Goal: Task Accomplishment & Management: Manage account settings

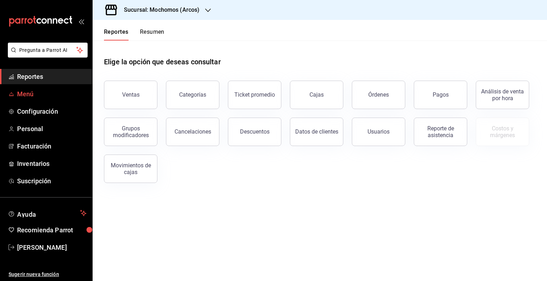
click at [46, 91] on span "Menú" at bounding box center [51, 94] width 69 height 10
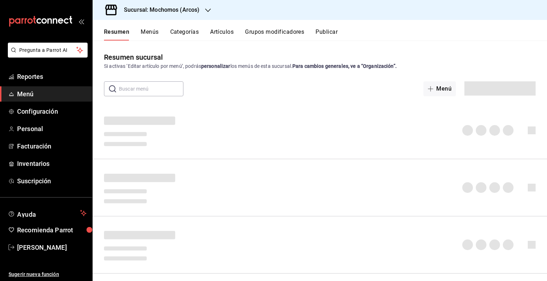
click at [158, 91] on input "text" at bounding box center [151, 89] width 64 height 14
click at [232, 31] on button "Artículos" at bounding box center [221, 34] width 23 height 12
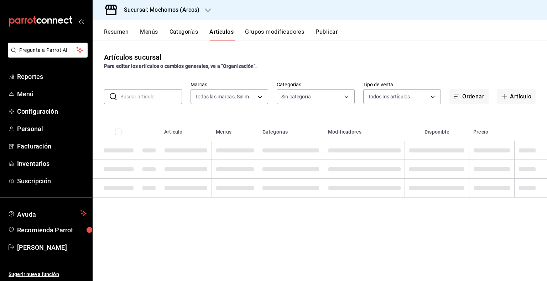
type input "dd36a3dd-8c35-4563-bc3a-0ae6137ce787"
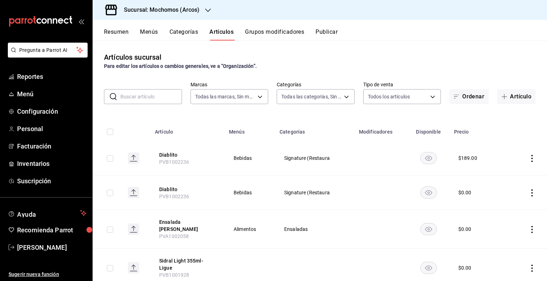
type input "7597c5c0-c189-439a-a9b1-46cc8ee7ac78,78dcea9d-0226-4a72-8dbe-4ec0b47d6941,3e6ec…"
click at [160, 94] on input "text" at bounding box center [151, 97] width 62 height 14
paste input "PVA1000677"
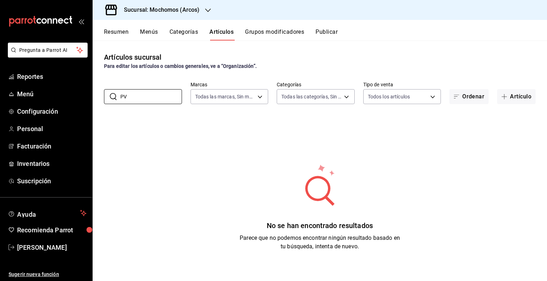
type input "P"
click at [183, 11] on h3 "Sucursal: Mochomos (Arcos)" at bounding box center [158, 10] width 81 height 9
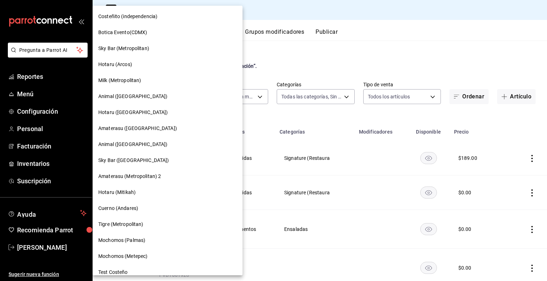
scroll to position [520, 0]
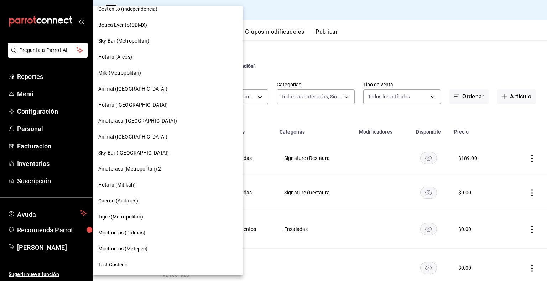
click at [138, 251] on span "Mochomos (Metepec)" at bounding box center [122, 249] width 49 height 7
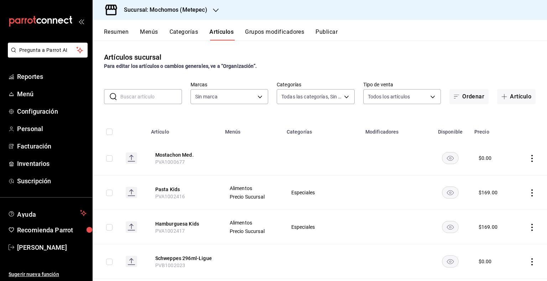
type input "c9cbc288-c827-488d-81f5-370afefb1912,46081463-7037-4dd2-a9ab-e56ff6a8fa7c,bf958…"
click at [152, 99] on input "text" at bounding box center [151, 97] width 62 height 14
paste input "PVA1000677"
type input "PVA1000677"
drag, startPoint x: 152, startPoint y: 99, endPoint x: 127, endPoint y: 93, distance: 25.9
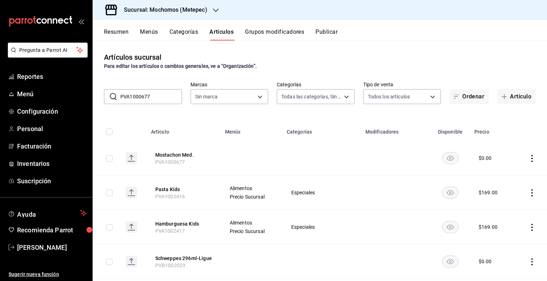
click at [152, 99] on input "PVA1000677" at bounding box center [151, 97] width 62 height 14
click at [127, 93] on input "PVA1000677" at bounding box center [151, 97] width 62 height 14
type input "2365f74e-aa6b-4392-bdf2-72765591bddf"
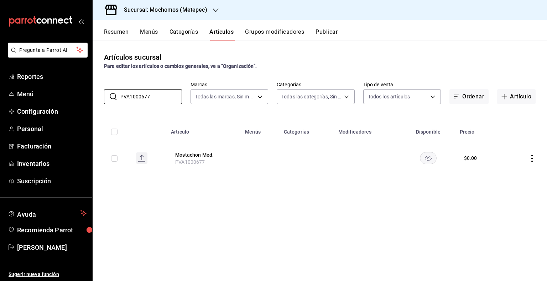
type input "PVA1000677"
click at [530, 156] on icon "actions" at bounding box center [531, 158] width 7 height 7
click at [117, 158] on div at bounding box center [273, 140] width 547 height 281
click at [114, 159] on input "checkbox" at bounding box center [114, 159] width 6 height 6
checkbox input "true"
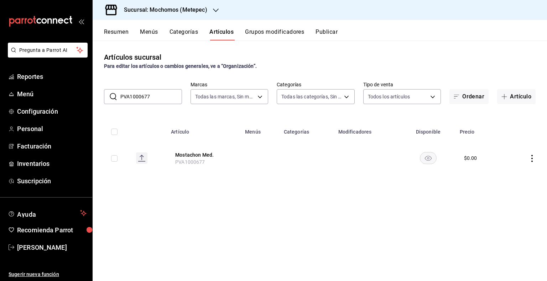
checkbox input "true"
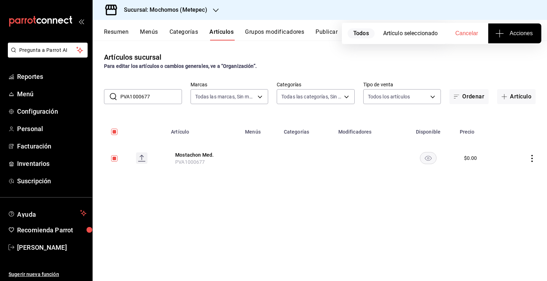
click at [517, 29] on span "Acciones" at bounding box center [514, 33] width 36 height 9
click at [506, 56] on span "Agregar tipo" at bounding box center [514, 55] width 42 height 7
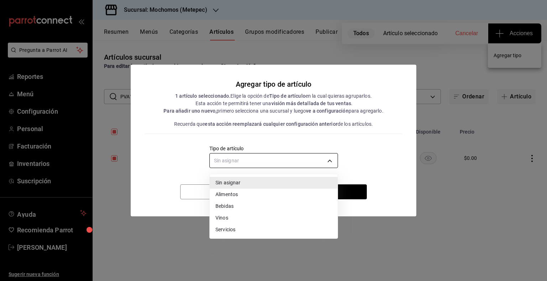
click at [301, 161] on body "Pregunta a Parrot AI Reportes Menú Configuración Personal Facturación Inventari…" at bounding box center [273, 140] width 547 height 281
click at [260, 196] on li "Alimentos" at bounding box center [274, 195] width 128 height 12
type input "a9c5c5d7-09f7-4d61-88a6-a13d33eec0fd"
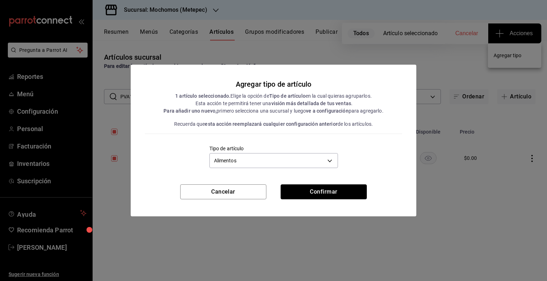
click at [343, 193] on button "Confirmar" at bounding box center [323, 192] width 86 height 15
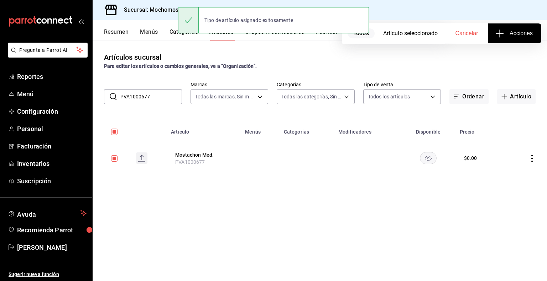
click at [318, 33] on div "Tipo de artículo asignado exitosamente" at bounding box center [273, 20] width 191 height 26
click at [320, 35] on div "Tipo de artículo asignado exitosamente" at bounding box center [273, 20] width 191 height 31
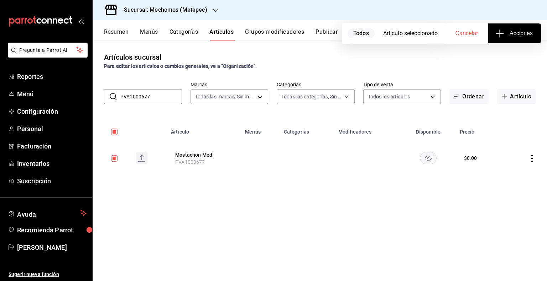
click at [320, 35] on button "Publicar" at bounding box center [326, 34] width 22 height 12
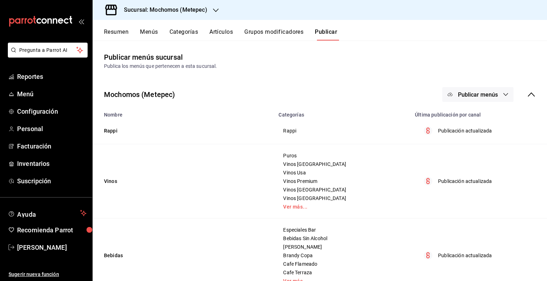
click at [320, 35] on button "Publicar" at bounding box center [326, 34] width 22 height 12
click at [502, 96] on icon "button" at bounding box center [505, 95] width 6 height 6
click at [473, 115] on span "Punto de venta" at bounding box center [482, 117] width 34 height 7
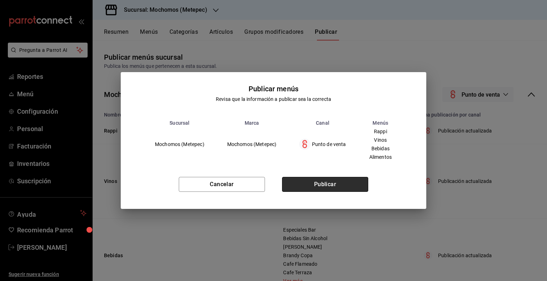
click at [353, 184] on button "Publicar" at bounding box center [325, 184] width 86 height 15
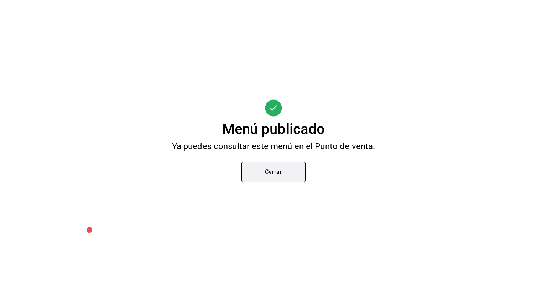
click at [299, 165] on button "Cerrar" at bounding box center [273, 172] width 64 height 20
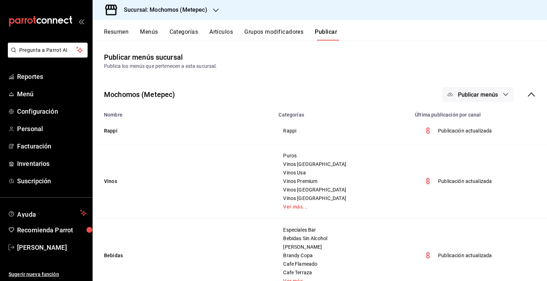
click at [231, 20] on div "Sucursal: Mochomos (Metepec)" at bounding box center [320, 10] width 454 height 20
click at [225, 31] on button "Artículos" at bounding box center [220, 34] width 23 height 12
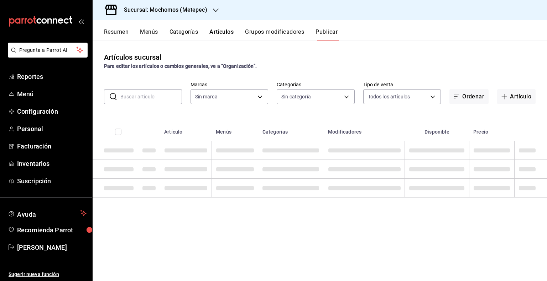
click at [159, 92] on input "text" at bounding box center [151, 97] width 62 height 14
type input "2365f74e-aa6b-4392-bdf2-72765591bddf"
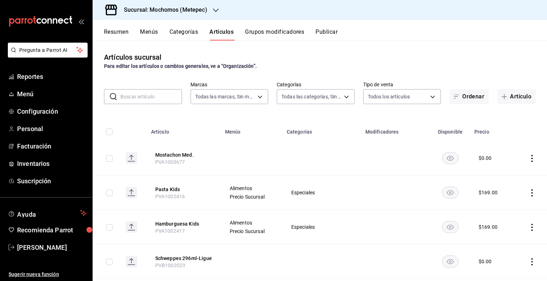
type input "c9cbc288-c827-488d-81f5-370afefb1912,46081463-7037-4dd2-a9ab-e56ff6a8fa7c,bf958…"
paste input "AR-131748300447089"
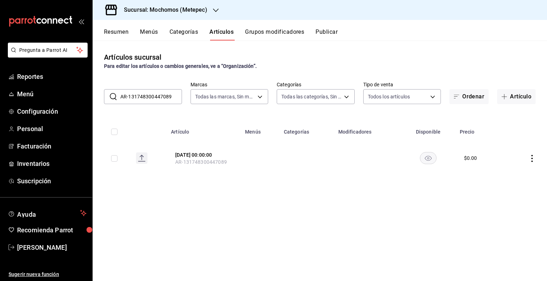
click at [159, 92] on input "AR-131748300447089" at bounding box center [151, 97] width 62 height 14
type input "A7089"
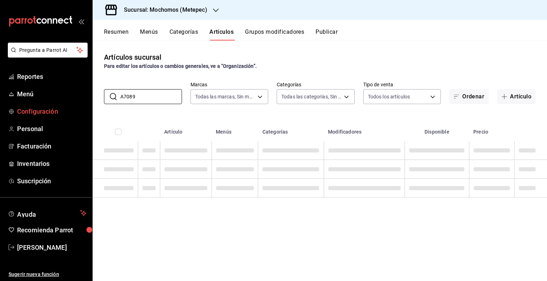
click at [78, 104] on div "Pregunta a Parrot AI Reportes Menú Configuración Personal Facturación Inventari…" at bounding box center [273, 140] width 547 height 281
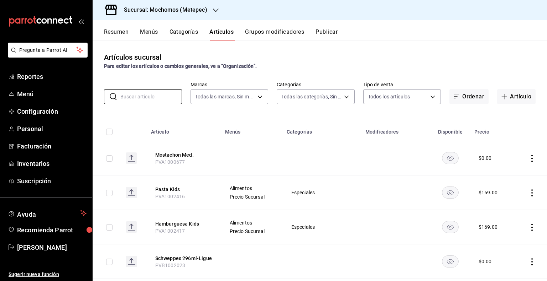
click at [174, 16] on div "Sucursal: Mochomos (Metepec)" at bounding box center [159, 10] width 123 height 20
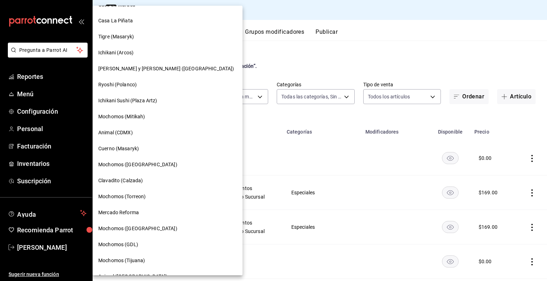
scroll to position [36, 0]
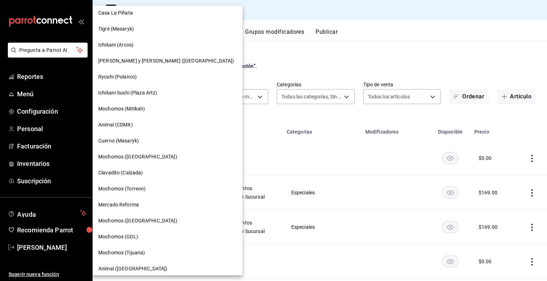
click at [155, 191] on div "Mochomos (Torreon)" at bounding box center [167, 188] width 138 height 7
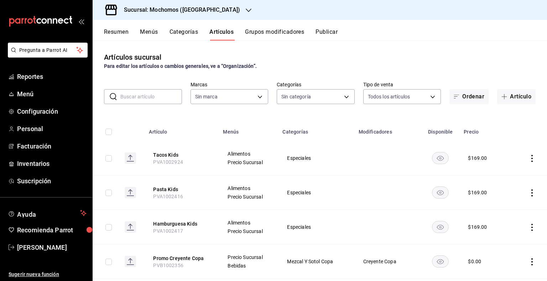
click at [153, 94] on input "text" at bounding box center [151, 97] width 62 height 14
type input "3341872a-5347-4118-8f87-61381635e763,4fab835b-5ce3-44d6-a3b1-a21d3d8a3381,4ccb8…"
paste input "AR-1748449205958"
type input "AR-1748449205958"
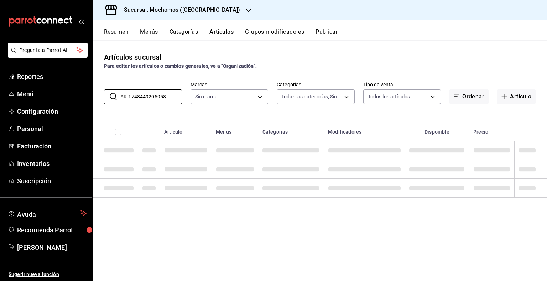
type input "c8544d00-0077-49dd-9e07-f6fffff65e49"
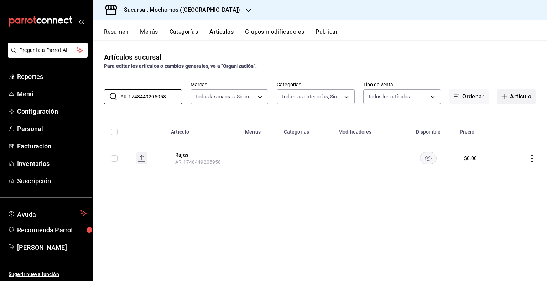
type input "AR-1748449205958"
click at [511, 104] on button "Artículo" at bounding box center [516, 96] width 38 height 15
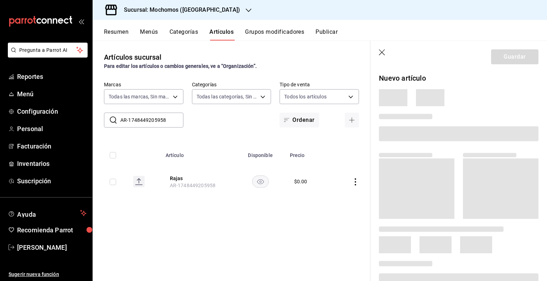
click at [381, 56] on icon "button" at bounding box center [382, 52] width 7 height 7
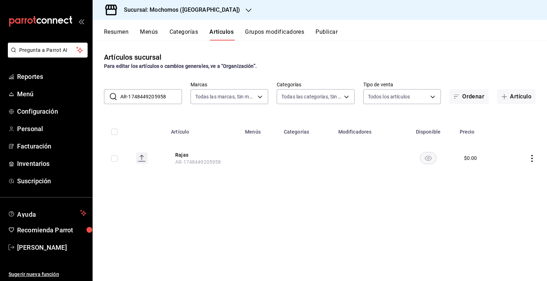
click at [532, 166] on td at bounding box center [524, 158] width 43 height 34
click at [530, 160] on icon "actions" at bounding box center [531, 158] width 7 height 7
click at [113, 132] on div at bounding box center [273, 140] width 547 height 281
click at [114, 160] on input "checkbox" at bounding box center [114, 159] width 6 height 6
checkbox input "true"
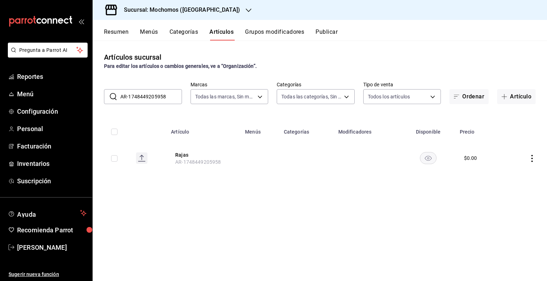
checkbox input "true"
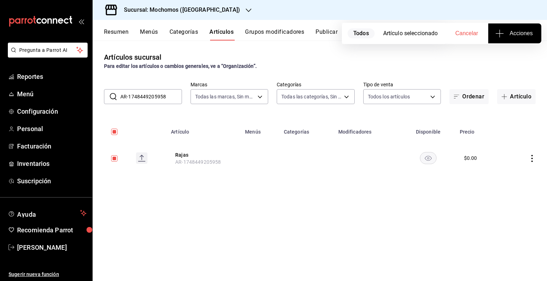
click at [506, 32] on span "Acciones" at bounding box center [514, 33] width 36 height 9
click at [497, 55] on span "Agregar tipo" at bounding box center [514, 55] width 42 height 7
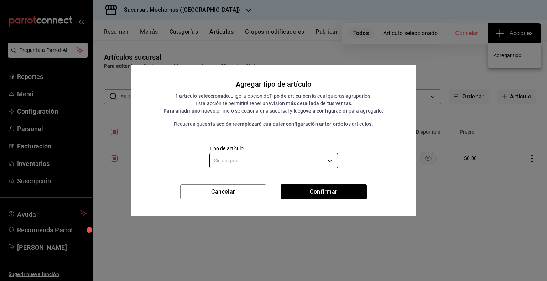
click at [283, 161] on body "Pregunta a Parrot AI Reportes Menú Configuración Personal Facturación Inventari…" at bounding box center [273, 140] width 547 height 281
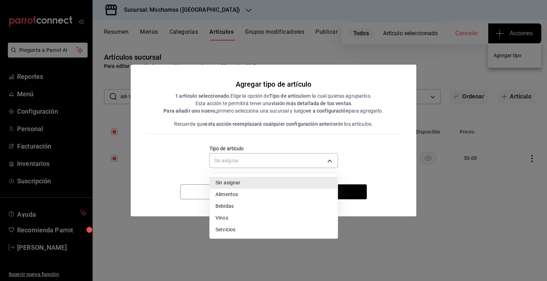
click at [260, 199] on li "Alimentos" at bounding box center [274, 195] width 128 height 12
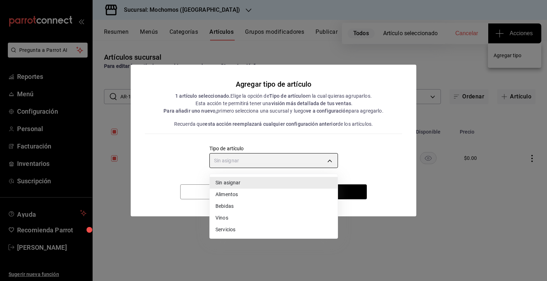
type input "a9c5c5d7-09f7-4d61-88a6-a13d33eec0fd"
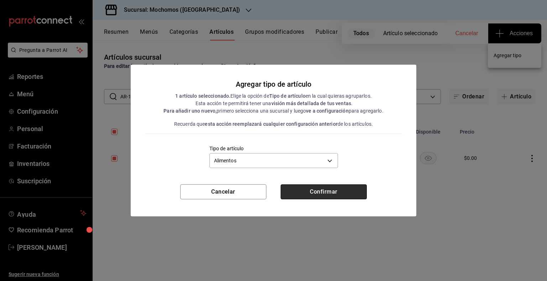
click at [339, 193] on button "Confirmar" at bounding box center [323, 192] width 86 height 15
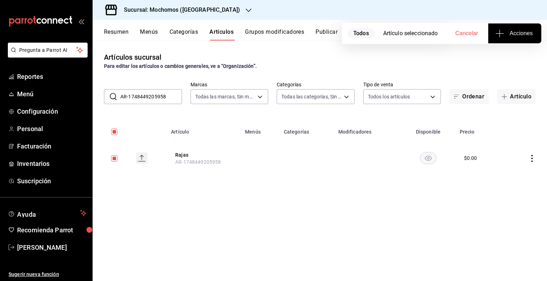
click at [163, 104] on input "AR-1748449205958" at bounding box center [151, 97] width 62 height 14
click at [517, 37] on span "Acciones" at bounding box center [514, 33] width 36 height 9
click at [506, 59] on span "Agregar tipo" at bounding box center [514, 55] width 42 height 7
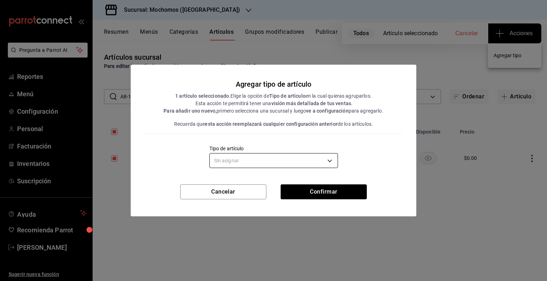
click at [328, 158] on body "Pregunta a Parrot AI Reportes Menú Configuración Personal Facturación Inventari…" at bounding box center [273, 140] width 547 height 281
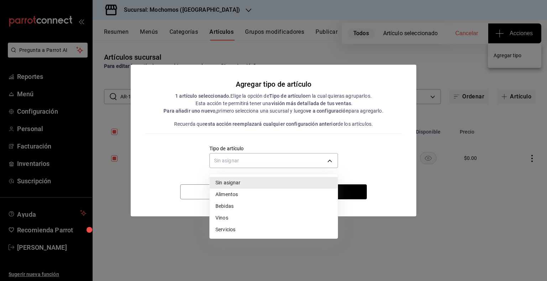
click at [242, 195] on li "Alimentos" at bounding box center [274, 195] width 128 height 12
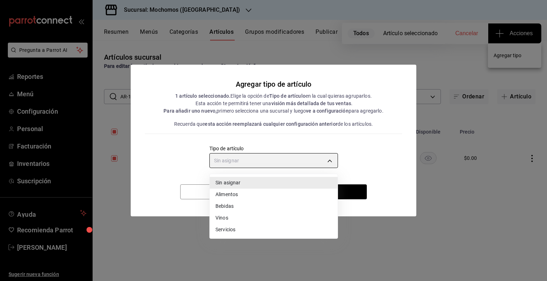
type input "a9c5c5d7-09f7-4d61-88a6-a13d33eec0fd"
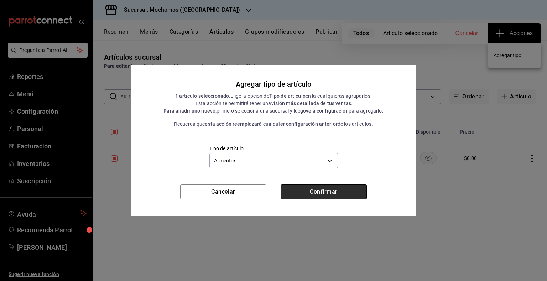
click at [306, 195] on button "Confirmar" at bounding box center [323, 192] width 86 height 15
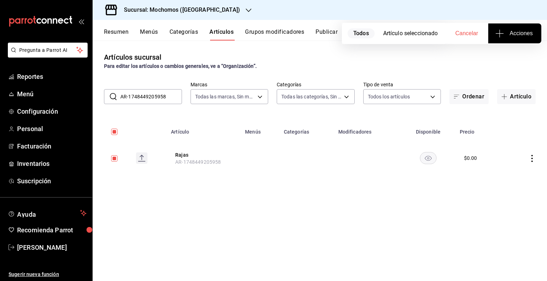
click at [171, 102] on input "AR-1748449205958" at bounding box center [151, 97] width 62 height 14
paste input "850"
type input "AR-1748449205850"
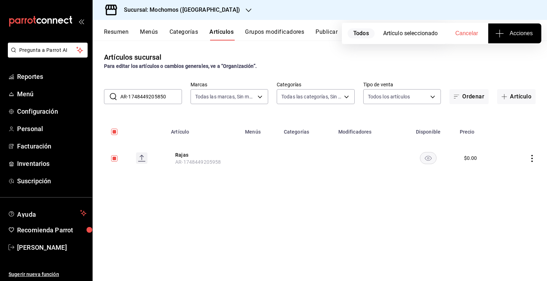
click at [171, 102] on input "AR-1748449205850" at bounding box center [151, 97] width 62 height 14
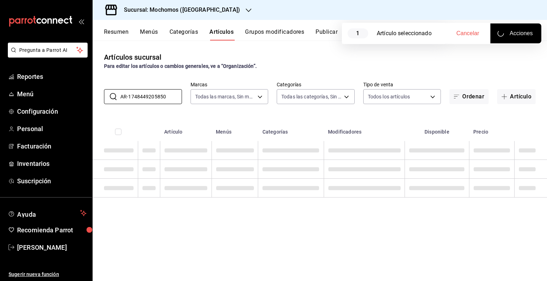
checkbox input "false"
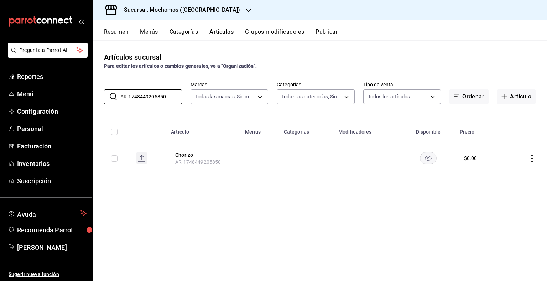
type input "AR-1748449205850"
click at [115, 156] on input "checkbox" at bounding box center [114, 159] width 6 height 6
checkbox input "true"
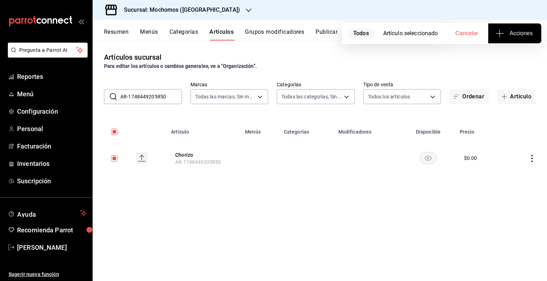
click at [510, 41] on button "Acciones" at bounding box center [514, 33] width 53 height 20
click at [500, 54] on span "Agregar tipo" at bounding box center [514, 55] width 42 height 7
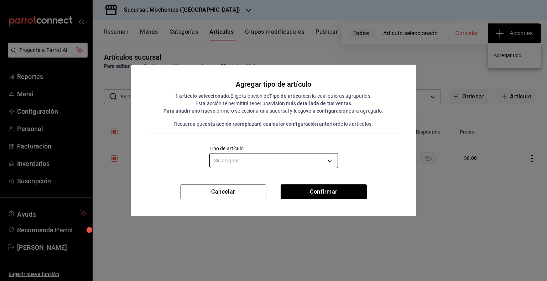
click at [252, 160] on body "Pregunta a Parrot AI Reportes Menú Configuración Personal Facturación Inventari…" at bounding box center [273, 140] width 547 height 281
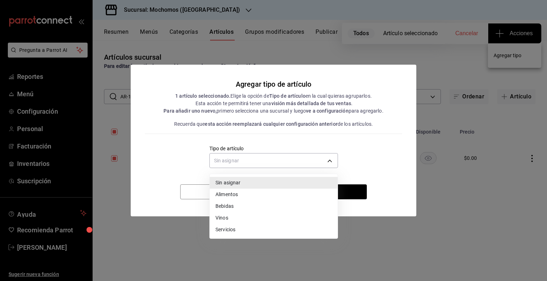
click at [234, 195] on li "Alimentos" at bounding box center [274, 195] width 128 height 12
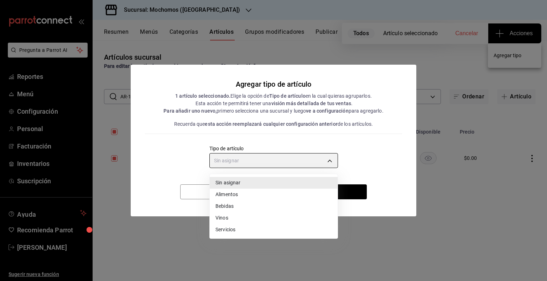
type input "a9c5c5d7-09f7-4d61-88a6-a13d33eec0fd"
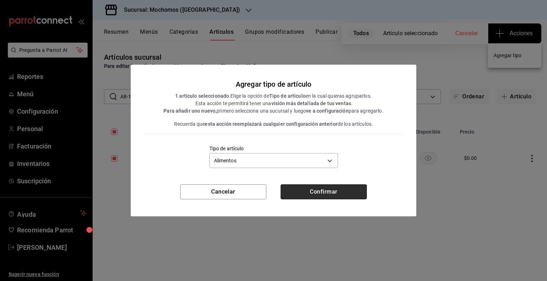
click at [326, 195] on button "Confirmar" at bounding box center [323, 192] width 86 height 15
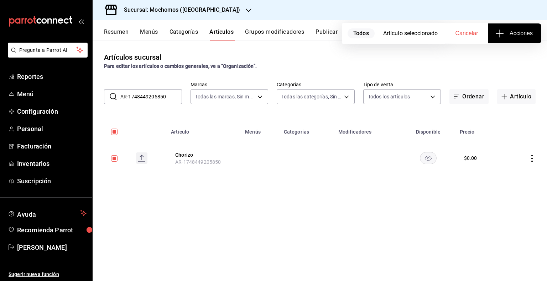
click at [326, 37] on button "Publicar" at bounding box center [326, 34] width 22 height 12
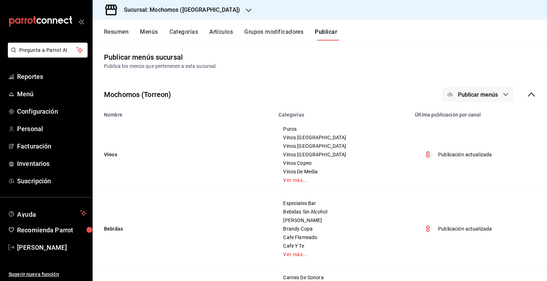
click at [470, 91] on span "Publicar menús" at bounding box center [478, 94] width 40 height 7
click at [450, 125] on li "Punto de venta" at bounding box center [472, 118] width 65 height 20
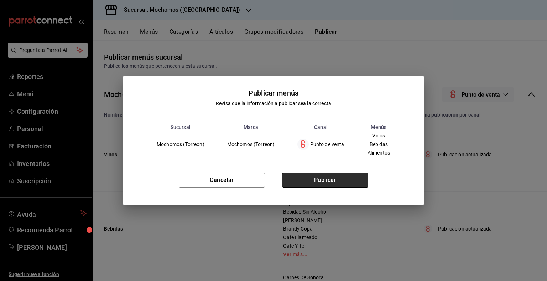
click at [346, 175] on button "Publicar" at bounding box center [325, 180] width 86 height 15
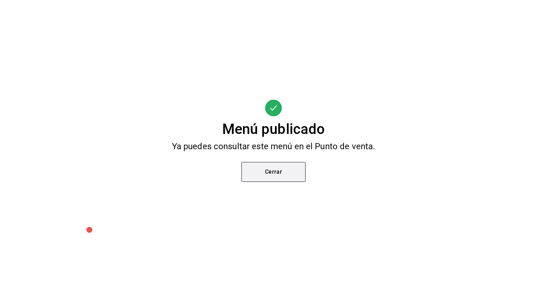
click at [262, 166] on button "Cerrar" at bounding box center [273, 172] width 64 height 20
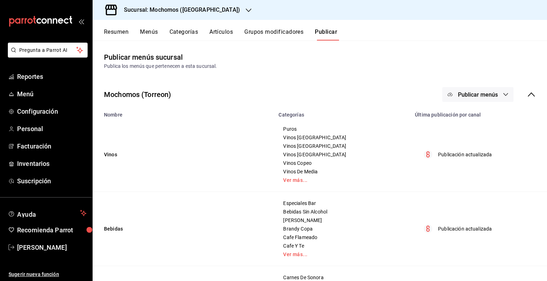
click at [144, 23] on div "Resumen Menús Categorías Artículos Grupos modificadores Publicar" at bounding box center [320, 30] width 454 height 21
click at [155, 16] on div "Sucursal: Mochomos ([GEOGRAPHIC_DATA])" at bounding box center [176, 10] width 156 height 20
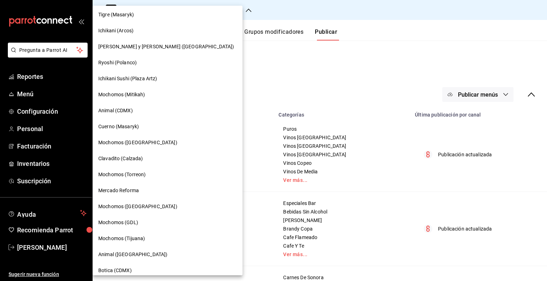
scroll to position [71, 0]
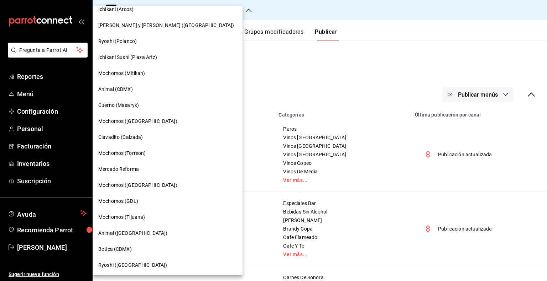
click at [142, 201] on div "Mochomos (GDL)" at bounding box center [167, 201] width 138 height 7
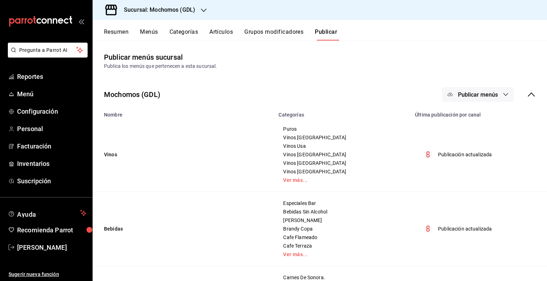
click at [231, 28] on button "Artículos" at bounding box center [220, 34] width 23 height 12
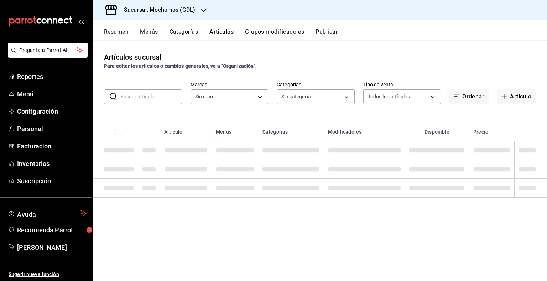
drag, startPoint x: 231, startPoint y: 28, endPoint x: 146, endPoint y: 95, distance: 107.7
click at [146, 95] on input "text" at bounding box center [151, 97] width 62 height 14
type input "36c25d4a-7cb0-456c-a434-e981d54830bc,9cac9703-0c5a-4d8b-addd-5b6b571d65b9"
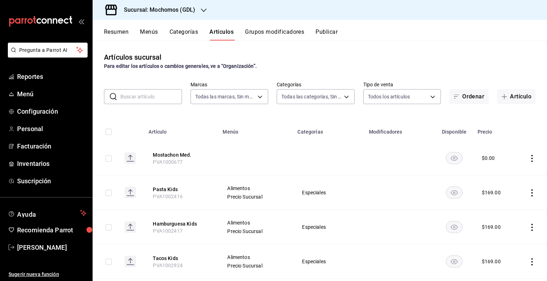
type input "c0db8a99-aef8-4e9c-862d-72763fc5d605,0e6da5ad-e1ed-4623-8a7f-4db137866549,4ba6e…"
paste input "PVA1000677"
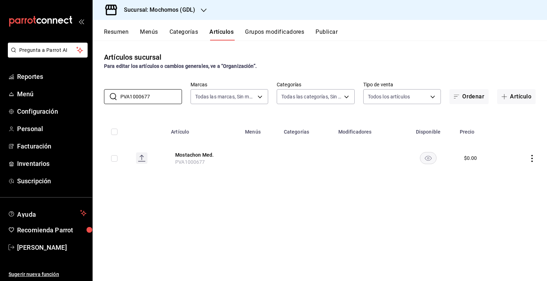
type input "PVA1000677"
click at [116, 158] on input "checkbox" at bounding box center [114, 159] width 6 height 6
checkbox input "true"
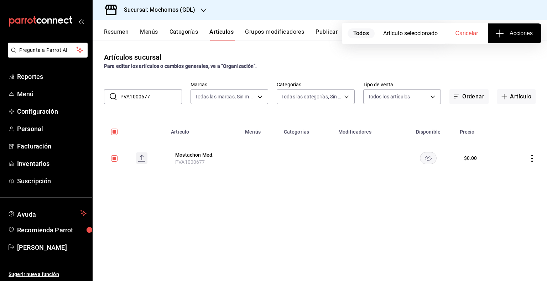
click at [530, 31] on span "Acciones" at bounding box center [514, 33] width 36 height 9
click at [496, 59] on li "Agregar tipo" at bounding box center [514, 55] width 53 height 19
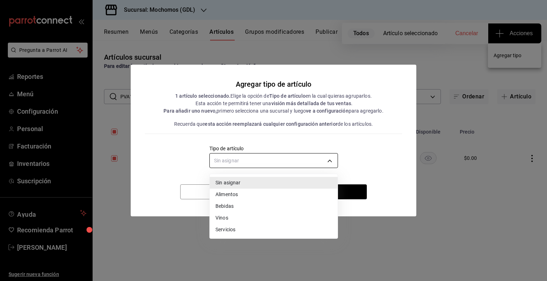
click at [309, 163] on body "Pregunta a Parrot AI Reportes Menú Configuración Personal Facturación Inventari…" at bounding box center [273, 140] width 547 height 281
click at [262, 191] on li "Alimentos" at bounding box center [274, 195] width 128 height 12
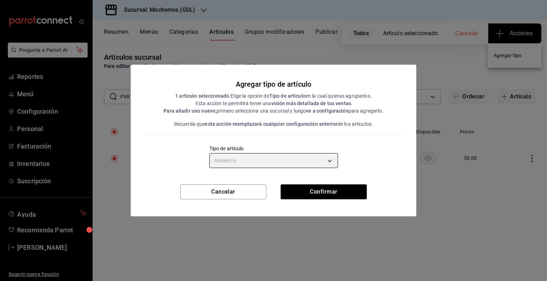
type input "a9c5c5d7-09f7-4d61-88a6-a13d33eec0fd"
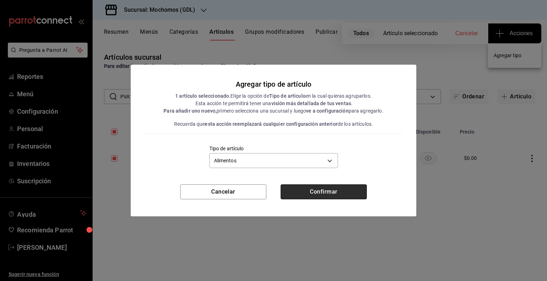
click at [302, 188] on button "Confirmar" at bounding box center [323, 192] width 86 height 15
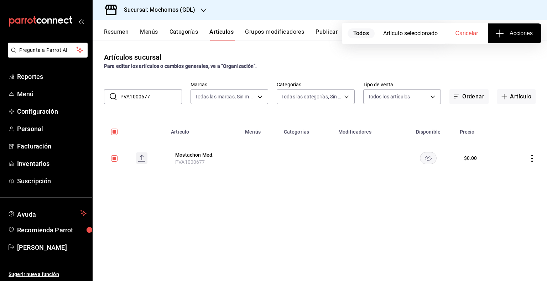
click at [320, 31] on button "Publicar" at bounding box center [326, 34] width 22 height 12
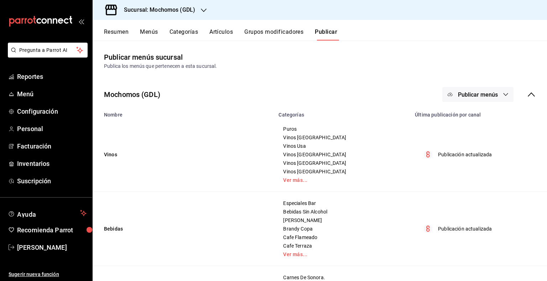
click at [481, 90] on button "Publicar menús" at bounding box center [477, 94] width 71 height 15
click at [475, 116] on span "Punto de venta" at bounding box center [482, 117] width 34 height 7
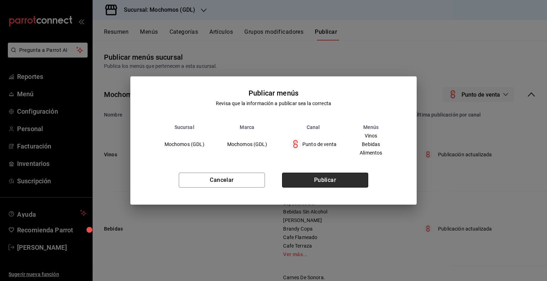
click at [333, 179] on button "Publicar" at bounding box center [325, 180] width 86 height 15
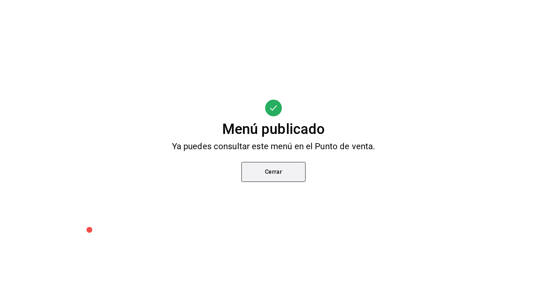
click at [275, 172] on button "Cerrar" at bounding box center [273, 172] width 64 height 20
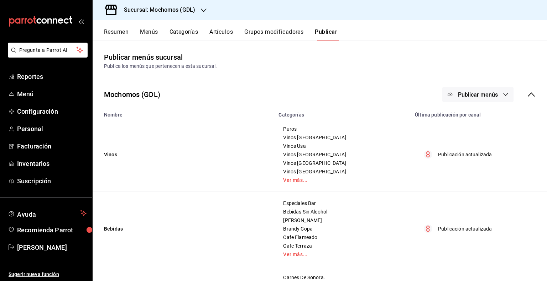
click at [184, 24] on div "Resumen Menús Categorías Artículos Grupos modificadores Publicar" at bounding box center [320, 30] width 454 height 21
click at [185, 16] on div "Sucursal: Mochomos (GDL)" at bounding box center [153, 10] width 111 height 20
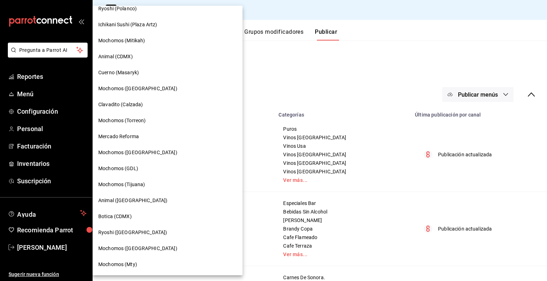
scroll to position [93, 0]
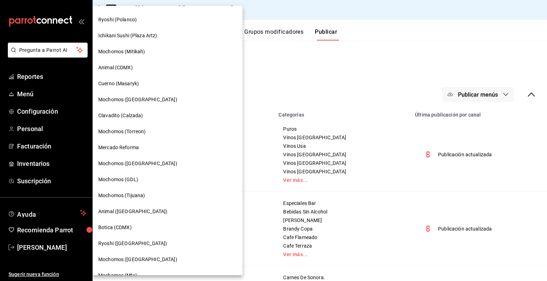
click at [119, 99] on span "Mochomos ([GEOGRAPHIC_DATA])" at bounding box center [137, 99] width 79 height 7
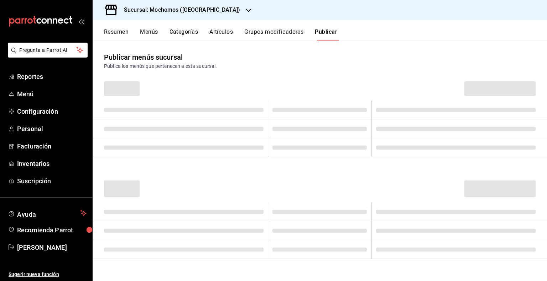
click at [232, 31] on button "Artículos" at bounding box center [220, 34] width 23 height 12
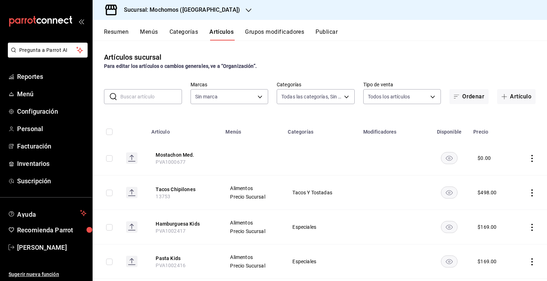
type input "357a9704-c999-4c63-af81-0c25438b67b5,a93eec79-672f-49c2-b1cd-14f211909374,5e983…"
click at [158, 96] on input "text" at bounding box center [151, 97] width 62 height 14
type input "WHIS"
type input "65eb7388-82e4-42fa-8caf-680550c77e6f"
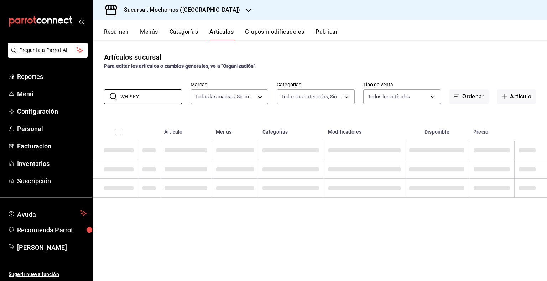
type input "WHISKY"
click at [155, 72] on div "Artículos sucursal Para editar los artículos o cambios generales, ve a “Organiz…" at bounding box center [320, 161] width 454 height 241
click at [150, 94] on input "WHISKY" at bounding box center [151, 97] width 62 height 14
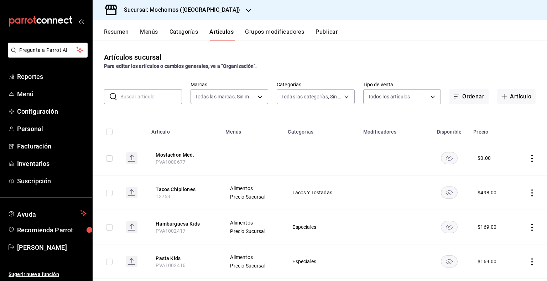
paste input "11803"
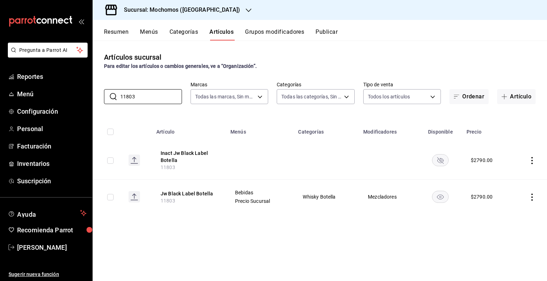
type input "11803"
click at [108, 163] on input "checkbox" at bounding box center [110, 161] width 6 height 6
checkbox input "true"
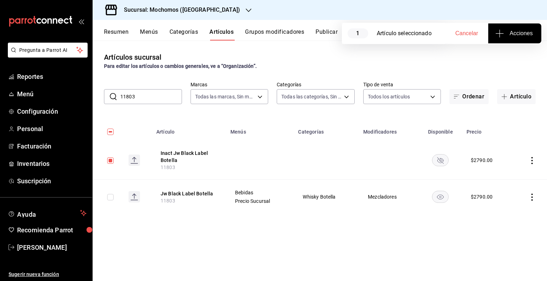
click at [109, 198] on input "checkbox" at bounding box center [110, 197] width 6 height 6
checkbox input "true"
click at [502, 28] on button "Acciones" at bounding box center [514, 33] width 53 height 20
click at [523, 57] on span "Agregar tipo" at bounding box center [514, 55] width 42 height 7
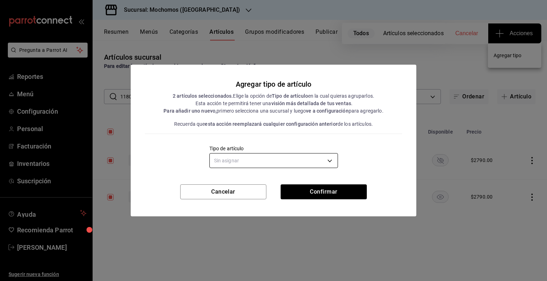
click at [290, 156] on body "Pregunta a Parrot AI Reportes Menú Configuración Personal Facturación Inventari…" at bounding box center [273, 140] width 547 height 281
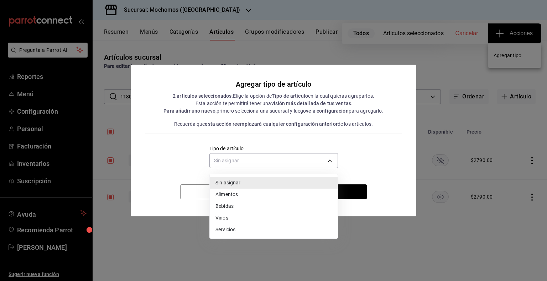
click at [241, 203] on li "Bebidas" at bounding box center [274, 207] width 128 height 12
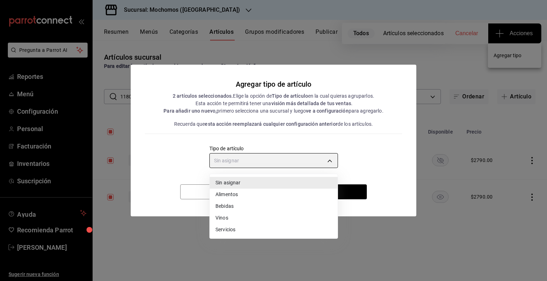
type input "e2400288-93b0-4d29-8cfc-2898dd229db7"
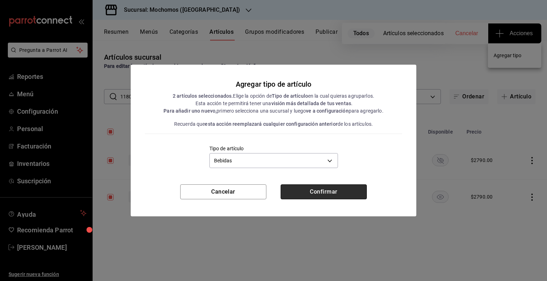
click at [326, 192] on button "Confirmar" at bounding box center [323, 192] width 86 height 15
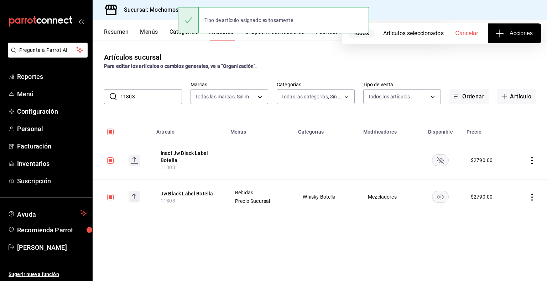
click at [145, 88] on div "​ 11803 ​ Marcas Todas las marcas, Sin marca 65eb7388-82e4-42fa-8caf-680550c77e…" at bounding box center [320, 92] width 454 height 23
click at [144, 94] on input "11803" at bounding box center [151, 97] width 62 height 14
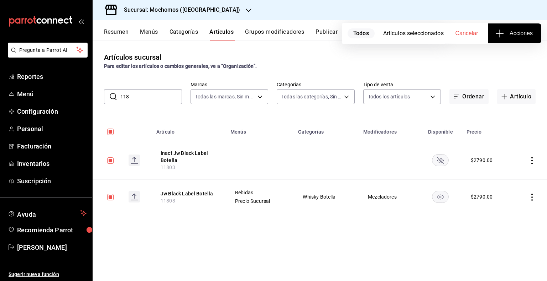
type input "11"
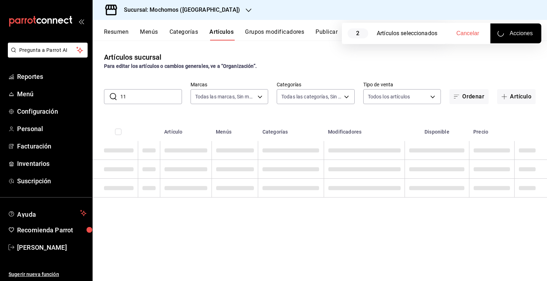
checkbox input "false"
type input "1"
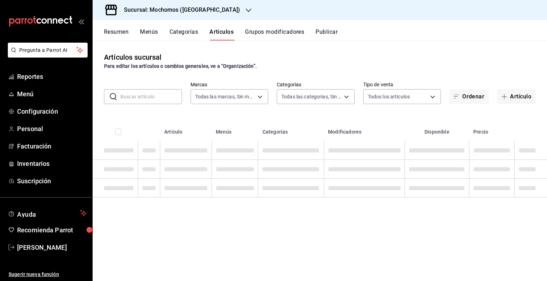
paste input "11239"
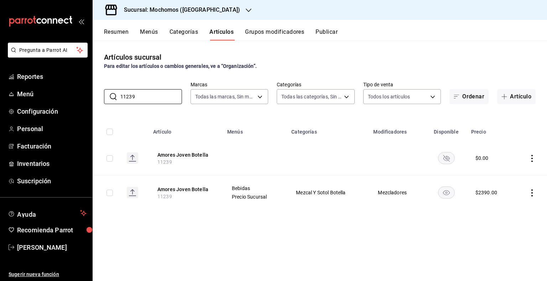
type input "11239"
click at [111, 194] on input "checkbox" at bounding box center [109, 193] width 6 height 6
checkbox input "true"
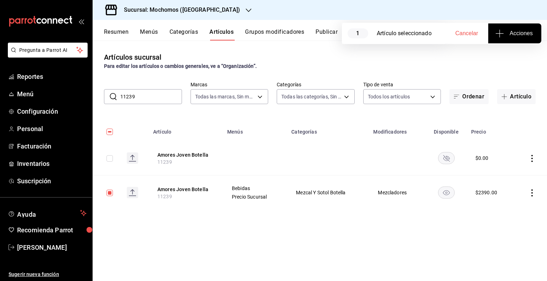
click at [246, 6] on div at bounding box center [249, 9] width 6 height 7
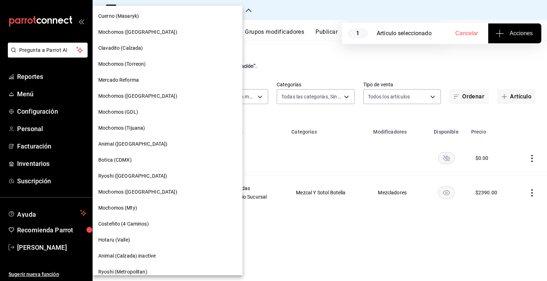
scroll to position [178, 0]
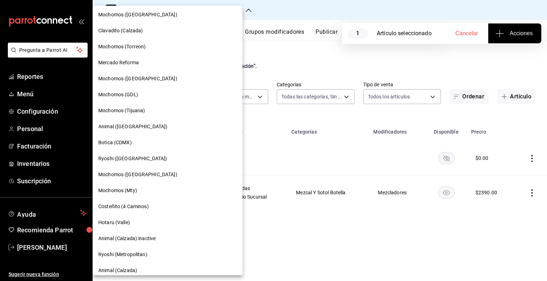
click at [151, 188] on div "Mochomos (Mty)" at bounding box center [167, 190] width 138 height 7
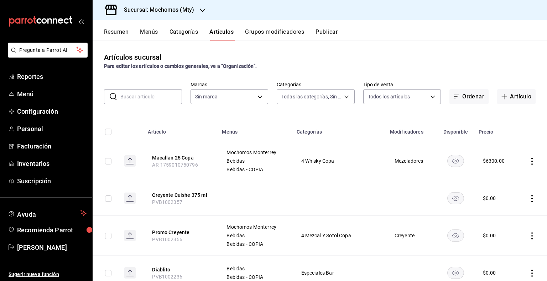
type input "ca062f0f-28a6-4a2e-835a-bf626b46f614,ff02f0f8-cf27-4ea8-b513-1d5c0356e4fc,aaf97…"
type input "b352ad34-a903-4246-b8b1-197398375429"
click at [142, 101] on input "text" at bounding box center [151, 97] width 62 height 14
paste input "PVB1002357"
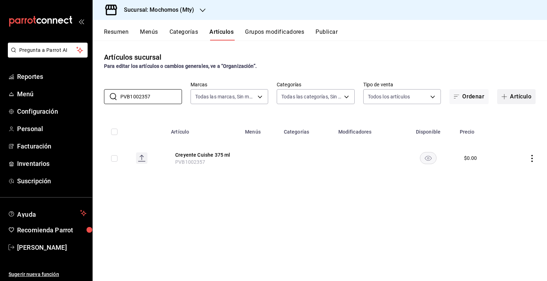
type input "PVB1002357"
click at [113, 159] on input "checkbox" at bounding box center [114, 159] width 6 height 6
checkbox input "true"
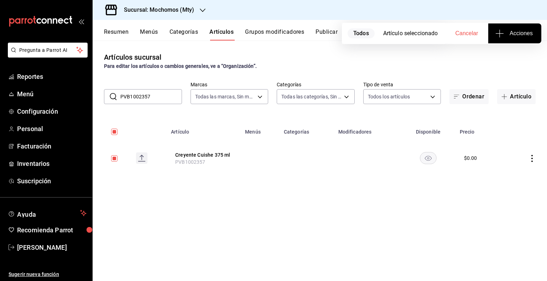
click at [517, 37] on span "Acciones" at bounding box center [514, 33] width 36 height 9
click at [519, 52] on span "Agregar tipo" at bounding box center [514, 55] width 42 height 7
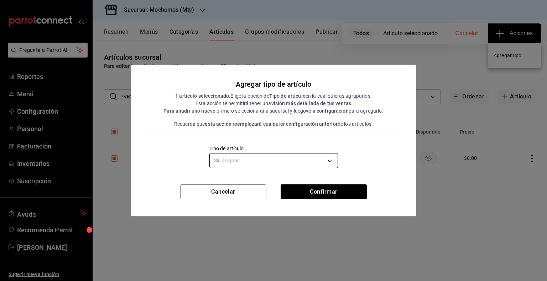
click at [242, 160] on body "Pregunta a Parrot AI Reportes Menú Configuración Personal Facturación Inventari…" at bounding box center [273, 140] width 547 height 281
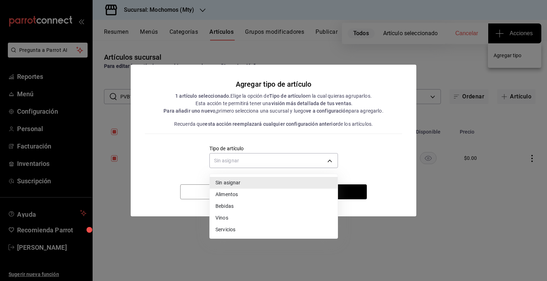
click at [235, 205] on li "Bebidas" at bounding box center [274, 207] width 128 height 12
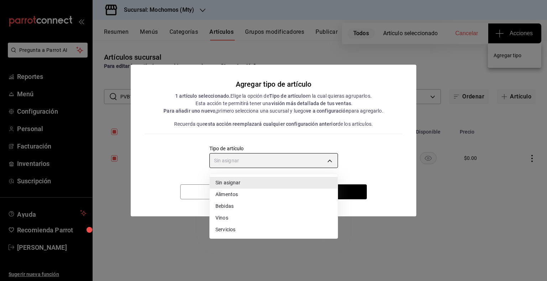
type input "e2400288-93b0-4d29-8cfc-2898dd229db7"
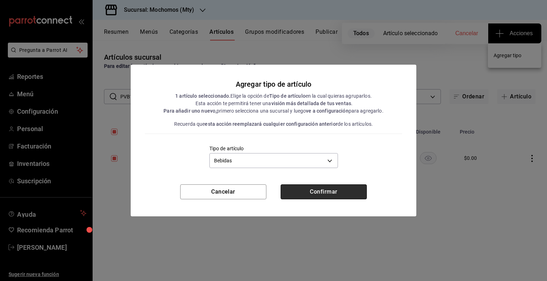
click at [341, 194] on button "Confirmar" at bounding box center [323, 192] width 86 height 15
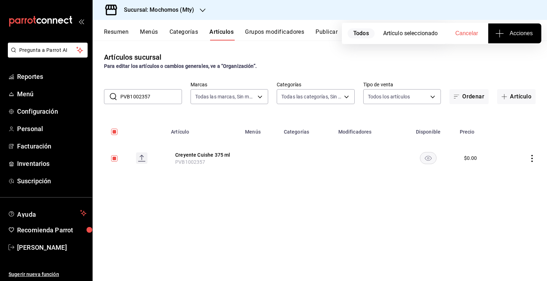
click at [328, 28] on button "Publicar" at bounding box center [326, 34] width 22 height 12
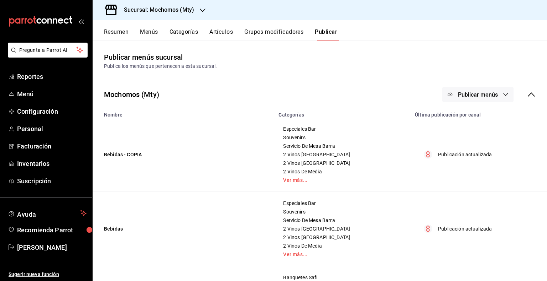
click at [486, 90] on button "Publicar menús" at bounding box center [477, 94] width 71 height 15
click at [477, 123] on li "Punto de venta" at bounding box center [472, 118] width 65 height 20
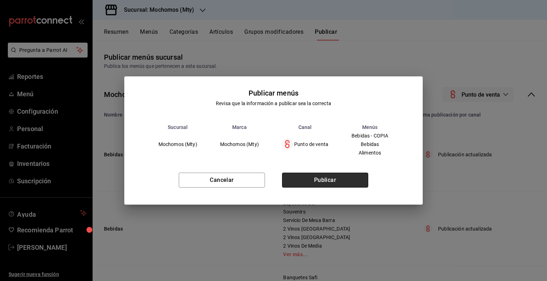
click at [352, 179] on button "Publicar" at bounding box center [325, 180] width 86 height 15
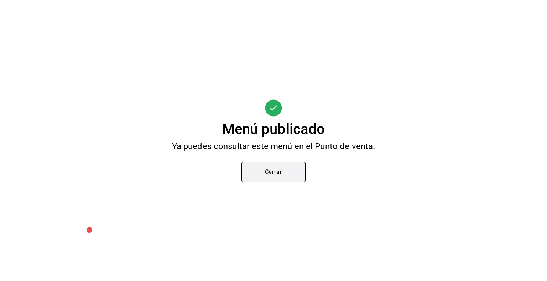
click at [281, 168] on button "Cerrar" at bounding box center [273, 172] width 64 height 20
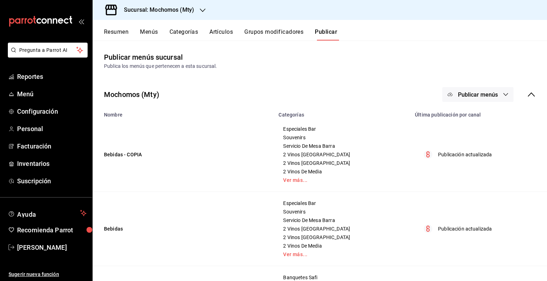
click at [144, 7] on h3 "Sucursal: Mochomos (Mty)" at bounding box center [156, 10] width 76 height 9
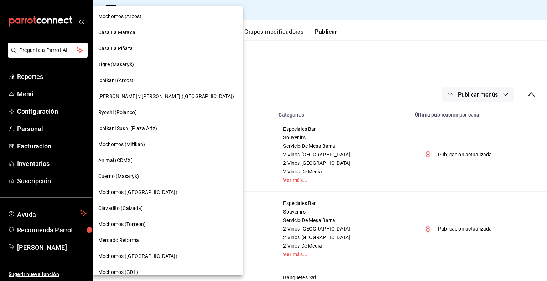
click at [150, 143] on div "Mochomos (Mitikah)" at bounding box center [167, 144] width 138 height 7
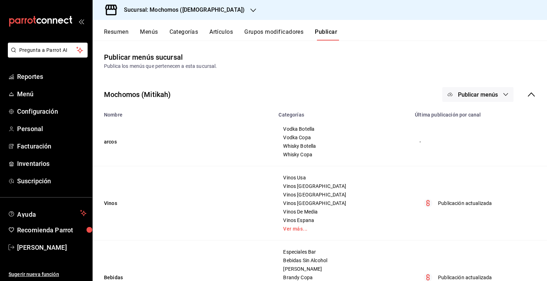
click at [211, 35] on button "Artículos" at bounding box center [220, 34] width 23 height 12
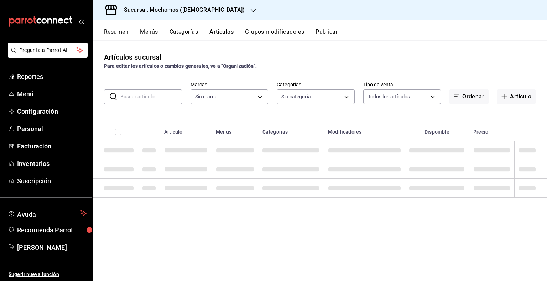
type input "d0e5f648-281b-433d-bf08-9501e0541b8c"
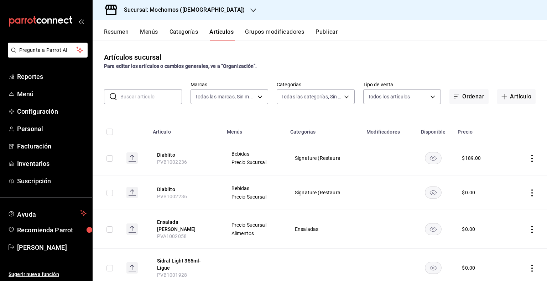
type input "2f35be6f-ff15-4940-b385-314360a5d00c,4e108ac5-71ad-4fe3-83dd-65cb98b4ff2e,7ee7a…"
click at [153, 101] on input "text" at bounding box center [151, 97] width 62 height 14
paste input "AR-51744078788707"
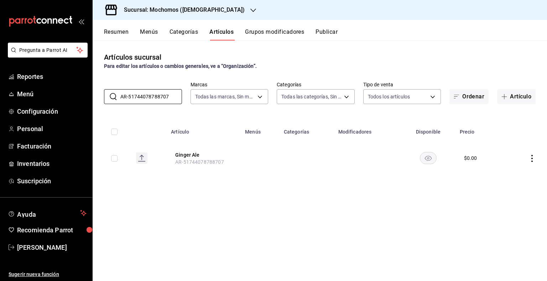
type input "AR-51744078788707"
click at [113, 136] on th at bounding box center [112, 130] width 38 height 23
click at [115, 131] on input "checkbox" at bounding box center [114, 132] width 6 height 6
checkbox input "true"
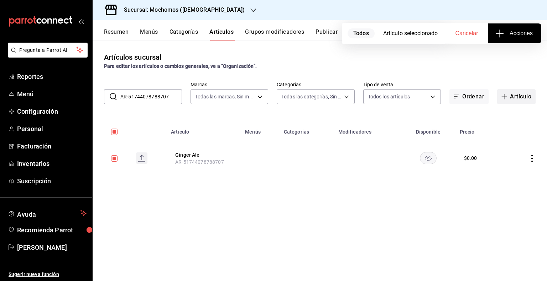
click at [517, 96] on button "Artículo" at bounding box center [516, 96] width 38 height 15
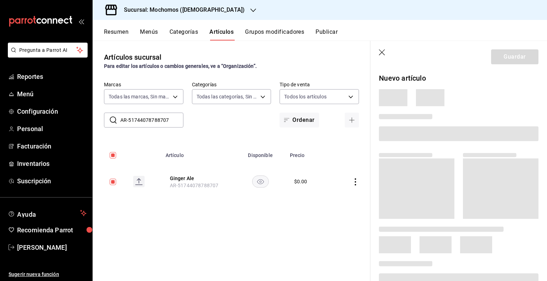
click at [377, 47] on header "Guardar" at bounding box center [458, 55] width 177 height 29
click at [377, 49] on header "Guardar" at bounding box center [458, 55] width 177 height 29
drag, startPoint x: 380, startPoint y: 53, endPoint x: 388, endPoint y: 52, distance: 7.1
click at [381, 53] on icon "button" at bounding box center [382, 52] width 7 height 7
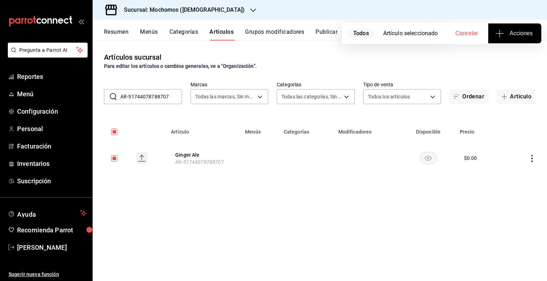
click at [520, 37] on span "Acciones" at bounding box center [514, 33] width 36 height 9
click at [502, 60] on li "Agregar tipo" at bounding box center [514, 55] width 53 height 19
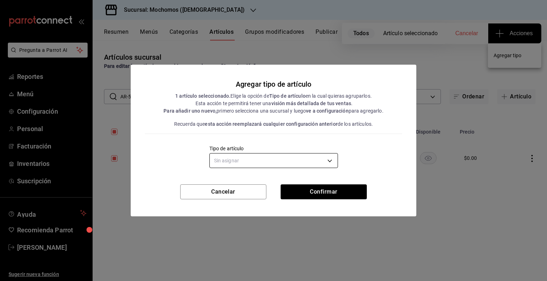
click at [289, 158] on body "Pregunta a Parrot AI Reportes Menú Configuración Personal Facturación Inventari…" at bounding box center [273, 140] width 547 height 281
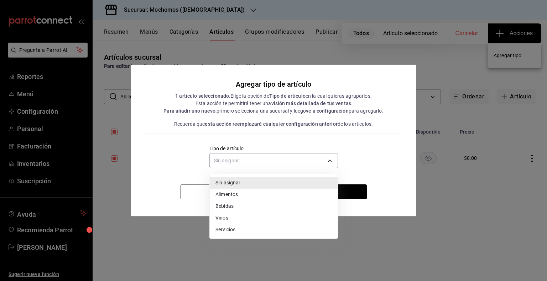
click at [242, 199] on li "Alimentos" at bounding box center [274, 195] width 128 height 12
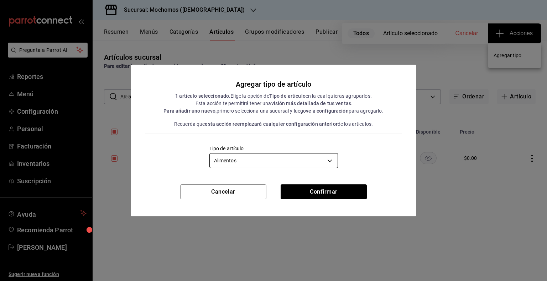
click at [281, 155] on body "Pregunta a Parrot AI Reportes Menú Configuración Personal Facturación Inventari…" at bounding box center [273, 140] width 547 height 281
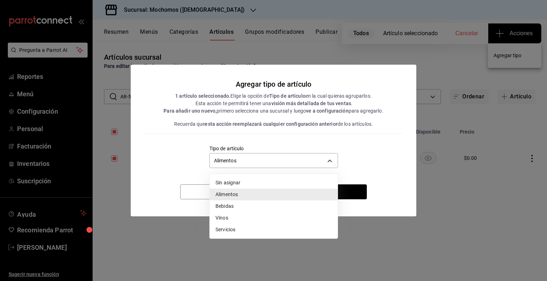
click at [223, 207] on li "Bebidas" at bounding box center [274, 207] width 128 height 12
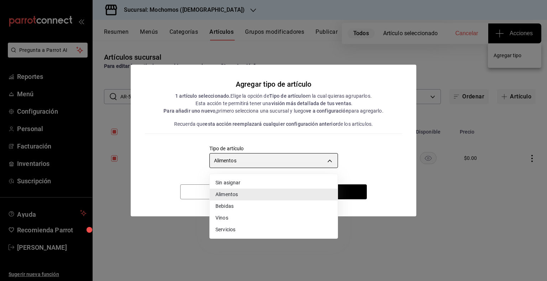
type input "e2400288-93b0-4d29-8cfc-2898dd229db7"
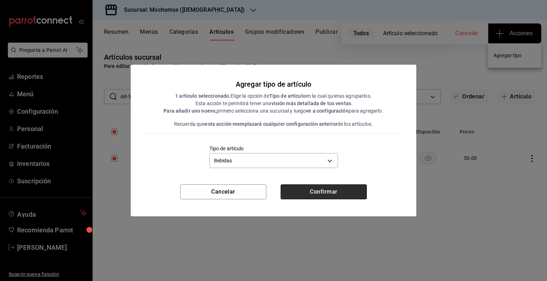
click at [324, 194] on button "Confirmar" at bounding box center [323, 192] width 86 height 15
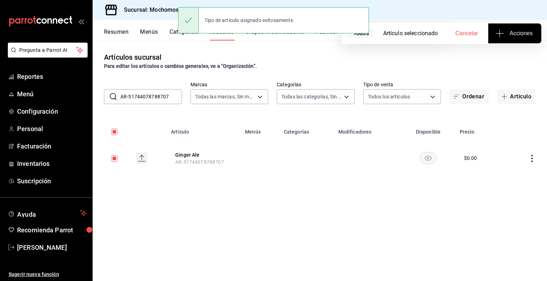
click at [180, 93] on input "AR-51744078788707" at bounding box center [151, 97] width 62 height 14
click at [180, 94] on input "AR-51744078788707" at bounding box center [151, 97] width 62 height 14
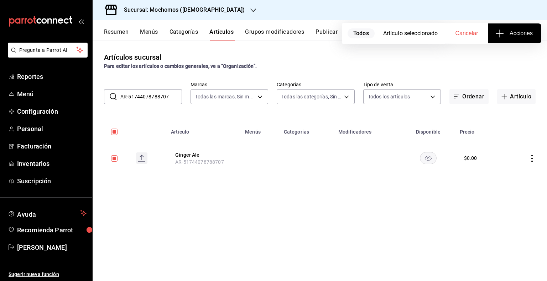
click at [180, 94] on input "AR-51744078788707" at bounding box center [151, 97] width 62 height 14
paste input "6"
type input "AR-61744078788707"
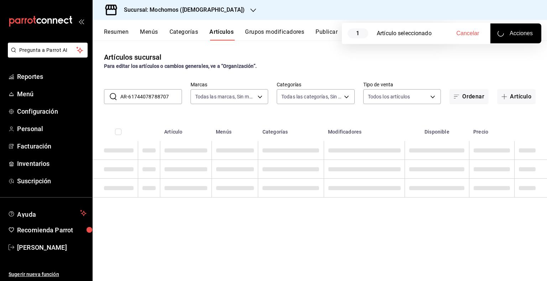
checkbox input "false"
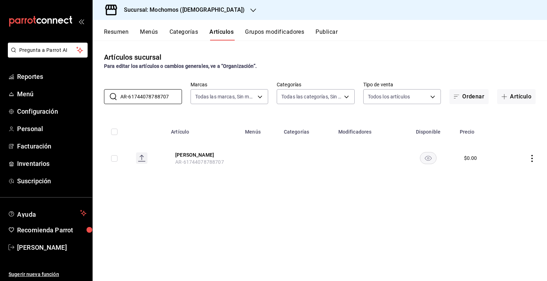
type input "AR-61744078788707"
drag, startPoint x: 116, startPoint y: 133, endPoint x: 441, endPoint y: 127, distance: 325.0
click at [116, 133] on input "checkbox" at bounding box center [114, 132] width 6 height 6
checkbox input "true"
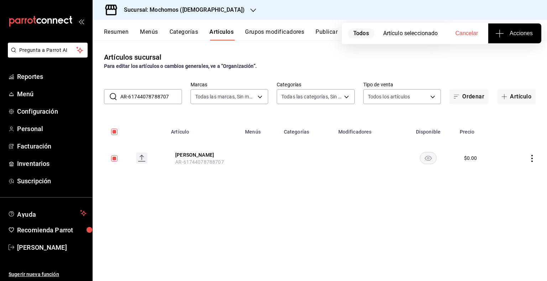
checkbox input "true"
click at [516, 34] on span "Acciones" at bounding box center [514, 33] width 36 height 9
click at [498, 51] on li "Agregar tipo" at bounding box center [514, 55] width 53 height 19
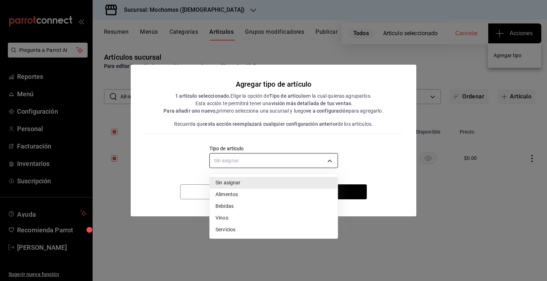
click at [259, 161] on body "Pregunta a Parrot AI Reportes Menú Configuración Personal Facturación Inventari…" at bounding box center [273, 140] width 547 height 281
click at [238, 205] on li "Bebidas" at bounding box center [274, 207] width 128 height 12
type input "e2400288-93b0-4d29-8cfc-2898dd229db7"
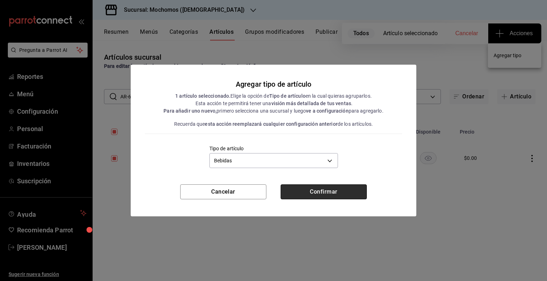
click at [343, 187] on button "Confirmar" at bounding box center [323, 192] width 86 height 15
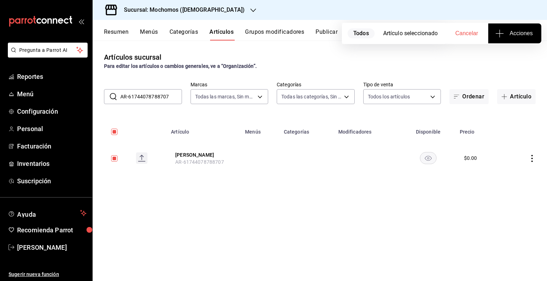
click at [154, 99] on input "AR-61744078788707" at bounding box center [151, 97] width 62 height 14
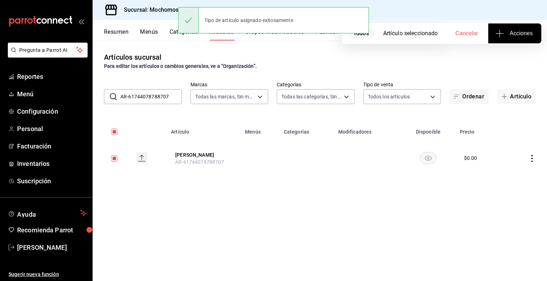
click at [154, 99] on input "AR-61744078788707" at bounding box center [151, 97] width 62 height 14
paste input "9"
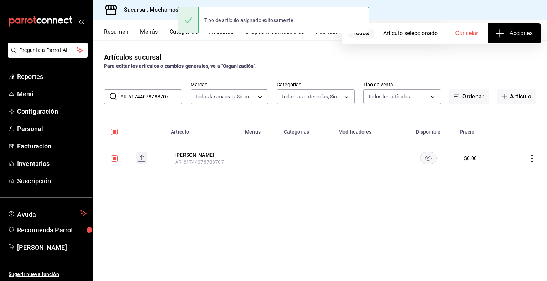
type input "AR-91744078788707"
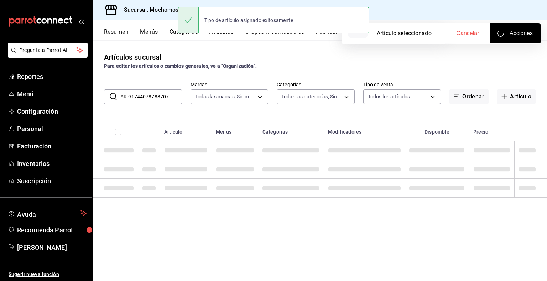
checkbox input "false"
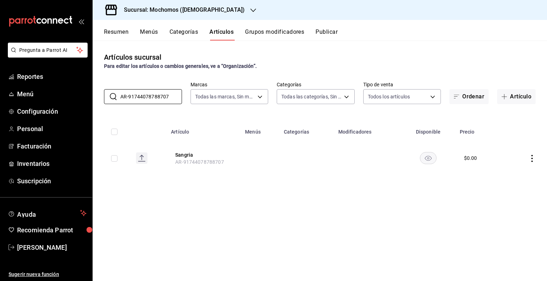
type input "AR-91744078788707"
click at [114, 131] on input "checkbox" at bounding box center [114, 132] width 6 height 6
checkbox input "true"
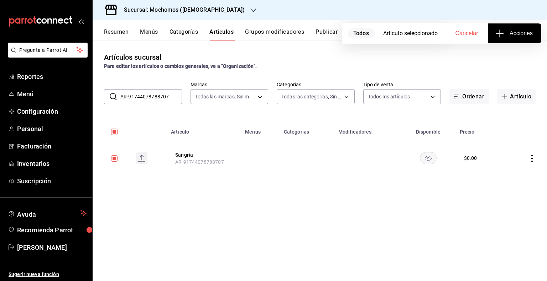
click at [510, 37] on span "Acciones" at bounding box center [514, 33] width 36 height 9
click at [503, 57] on span "Agregar tipo" at bounding box center [514, 55] width 42 height 7
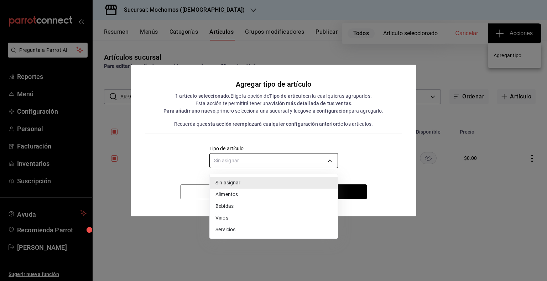
click at [310, 163] on body "Pregunta a Parrot AI Reportes Menú Configuración Personal Facturación Inventari…" at bounding box center [273, 140] width 547 height 281
click at [232, 207] on li "Bebidas" at bounding box center [274, 207] width 128 height 12
type input "e2400288-93b0-4d29-8cfc-2898dd229db7"
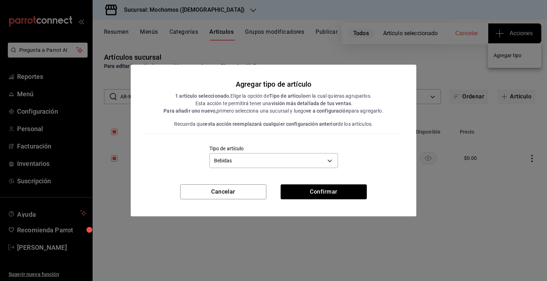
click at [316, 202] on div "Cancelar Confirmar" at bounding box center [273, 201] width 285 height 32
click at [319, 193] on button "Confirmar" at bounding box center [323, 192] width 86 height 15
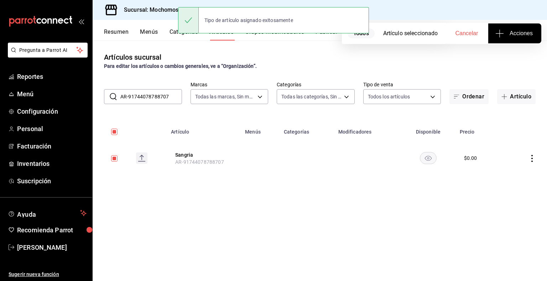
click at [136, 89] on div "​ AR-91744078788707 ​ Marcas Todas las marcas, Sin marca d0e5f648-281b-433d-bf0…" at bounding box center [320, 92] width 454 height 23
click at [138, 94] on input "AR-91744078788707" at bounding box center [151, 97] width 62 height 14
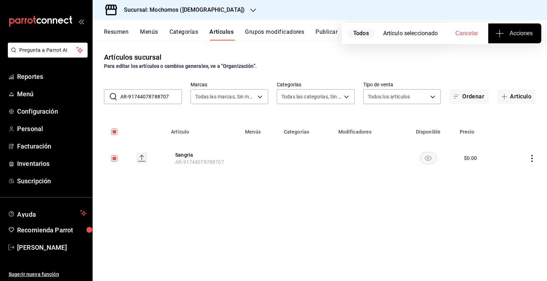
paste input "10"
type input "AR-101744078788707"
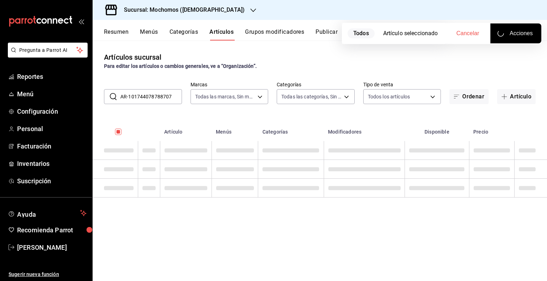
checkbox input "false"
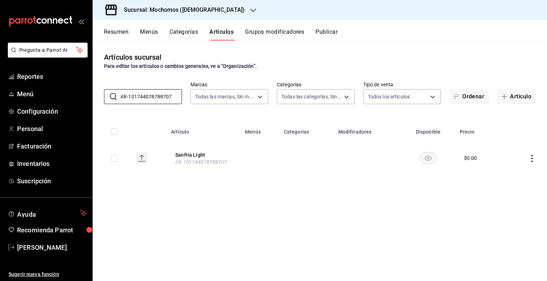
type input "AR-101744078788707"
click at [121, 136] on th at bounding box center [112, 130] width 38 height 23
click at [120, 135] on th at bounding box center [112, 130] width 38 height 23
click at [115, 133] on input "checkbox" at bounding box center [114, 132] width 6 height 6
checkbox input "true"
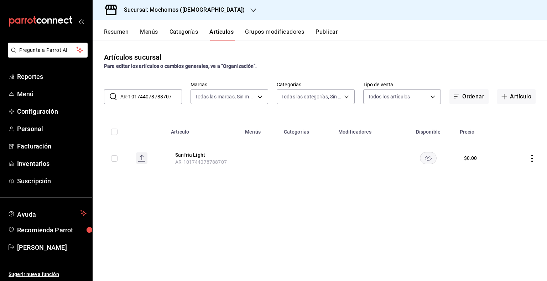
checkbox input "true"
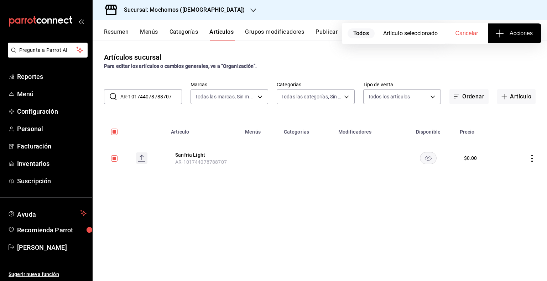
click at [504, 30] on span "Acciones" at bounding box center [514, 33] width 36 height 9
click at [500, 55] on span "Agregar tipo" at bounding box center [514, 55] width 42 height 7
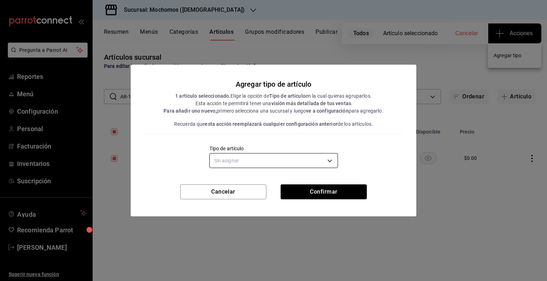
click at [329, 158] on body "Pregunta a Parrot AI Reportes Menú Configuración Personal Facturación Inventari…" at bounding box center [273, 140] width 547 height 281
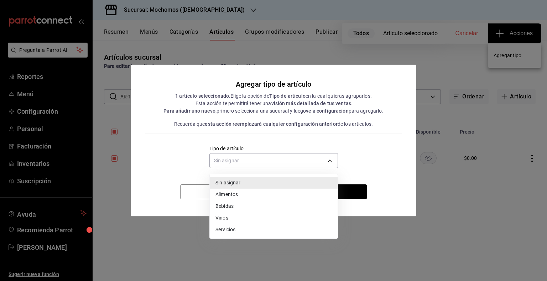
click at [242, 204] on li "Bebidas" at bounding box center [274, 207] width 128 height 12
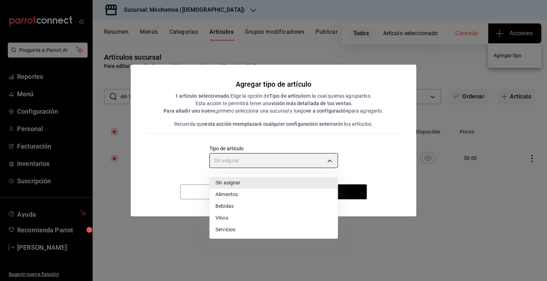
type input "e2400288-93b0-4d29-8cfc-2898dd229db7"
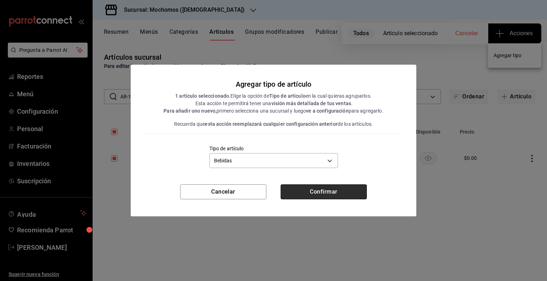
click at [346, 195] on button "Confirmar" at bounding box center [323, 192] width 86 height 15
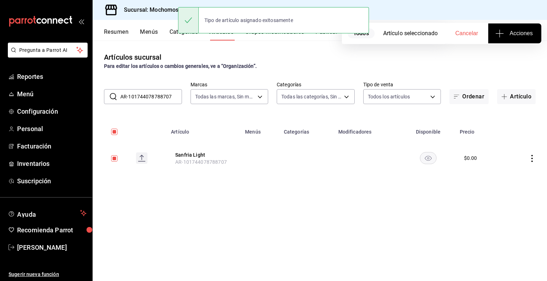
click at [160, 99] on input "AR-101744078788707" at bounding box center [151, 97] width 62 height 14
paste input "2"
type input "AR-121744078788707"
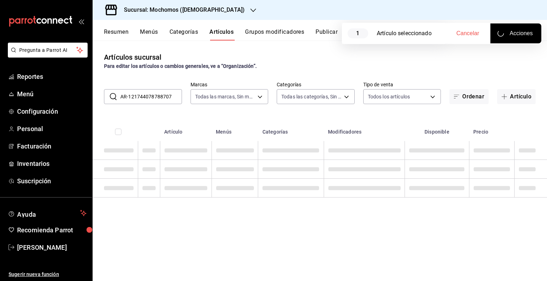
checkbox input "false"
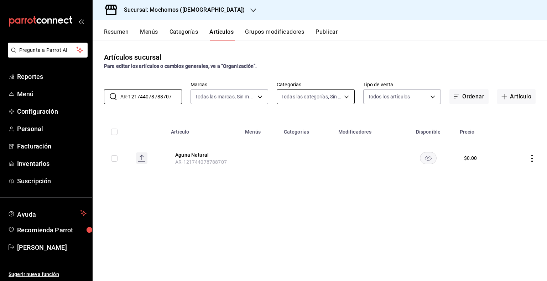
type input "AR-121744078788707"
click at [114, 129] on input "checkbox" at bounding box center [114, 132] width 6 height 6
checkbox input "true"
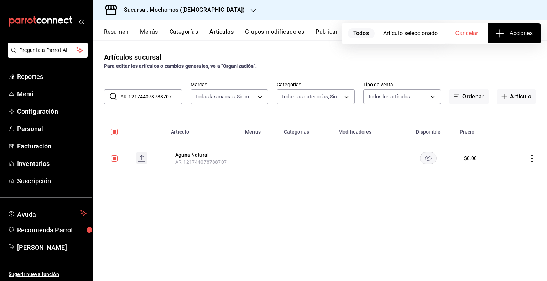
click at [527, 27] on button "Acciones" at bounding box center [514, 33] width 53 height 20
click at [526, 53] on span "Agregar tipo" at bounding box center [514, 55] width 42 height 7
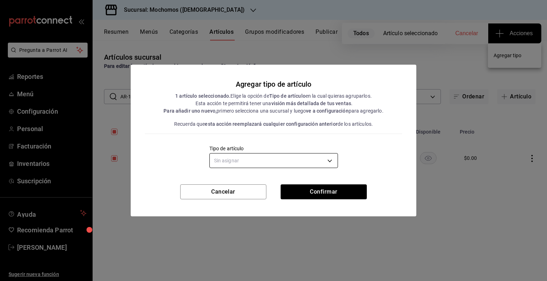
click at [322, 159] on body "Pregunta a Parrot AI Reportes Menú Configuración Personal Facturación Inventari…" at bounding box center [273, 140] width 547 height 281
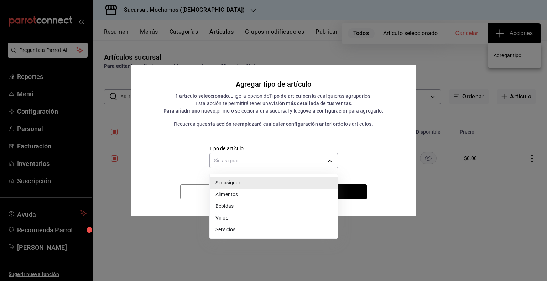
click at [226, 208] on li "Bebidas" at bounding box center [274, 207] width 128 height 12
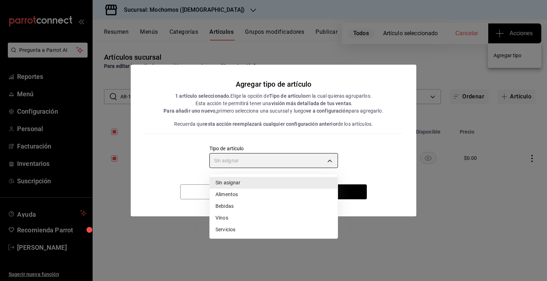
type input "e2400288-93b0-4d29-8cfc-2898dd229db7"
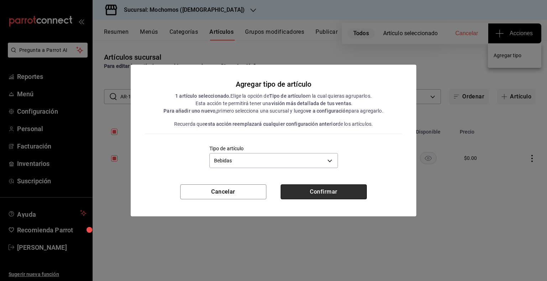
click at [334, 191] on button "Confirmar" at bounding box center [323, 192] width 86 height 15
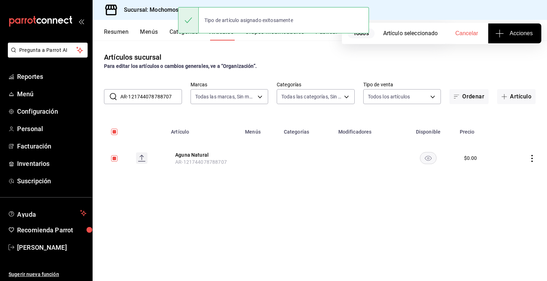
click at [145, 97] on input "AR-121744078788707" at bounding box center [151, 97] width 62 height 14
paste input "3"
type input "AR-131744078788707"
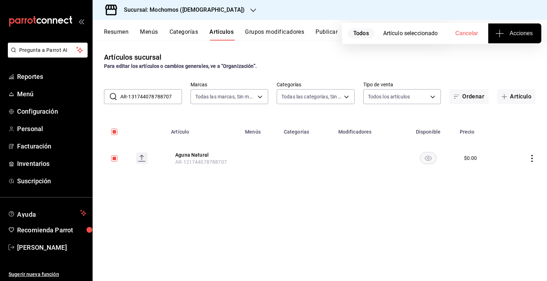
checkbox input "false"
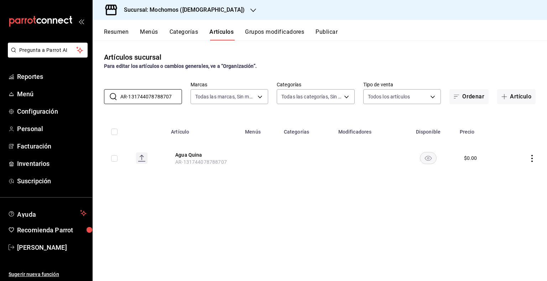
type input "AR-131744078788707"
click at [114, 133] on input "checkbox" at bounding box center [114, 132] width 6 height 6
checkbox input "true"
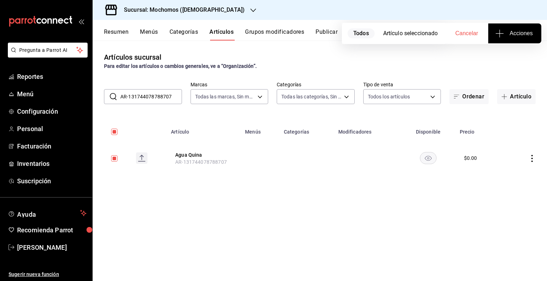
click at [495, 36] on icon "button" at bounding box center [499, 33] width 9 height 9
click at [500, 58] on span "Agregar tipo" at bounding box center [514, 55] width 42 height 7
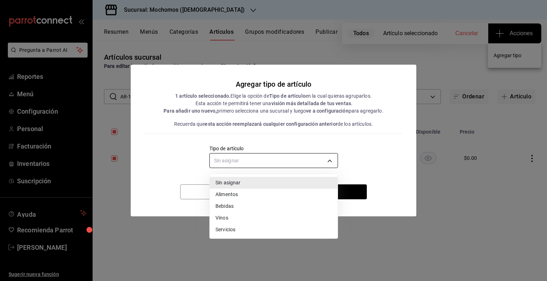
click at [306, 157] on body "Pregunta a Parrot AI Reportes Menú Configuración Personal Facturación Inventari…" at bounding box center [273, 140] width 547 height 281
click at [248, 206] on li "Bebidas" at bounding box center [274, 207] width 128 height 12
type input "e2400288-93b0-4d29-8cfc-2898dd229db7"
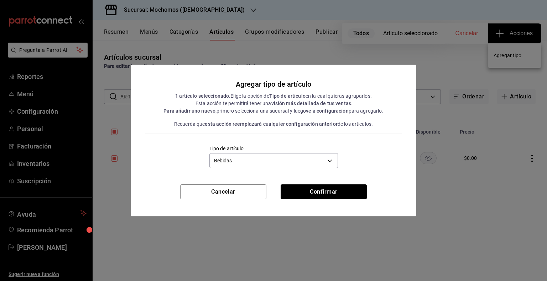
click at [352, 187] on button "Confirmar" at bounding box center [323, 192] width 86 height 15
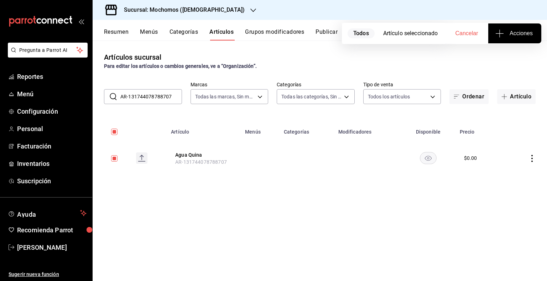
click at [174, 97] on input "AR-131744078788707" at bounding box center [151, 97] width 62 height 14
paste input "9"
type input "AR-191744078788707"
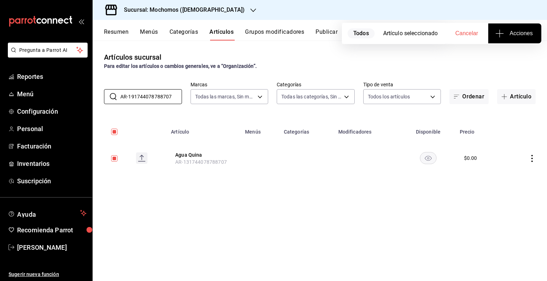
checkbox input "false"
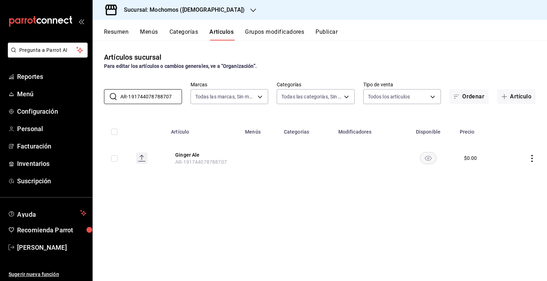
type input "AR-191744078788707"
click at [121, 135] on th at bounding box center [112, 130] width 38 height 23
click at [119, 134] on th at bounding box center [112, 130] width 38 height 23
click at [115, 134] on input "checkbox" at bounding box center [114, 132] width 6 height 6
checkbox input "true"
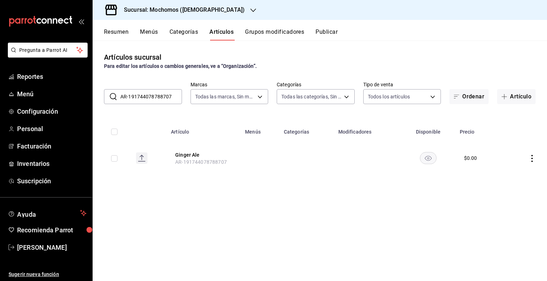
checkbox input "true"
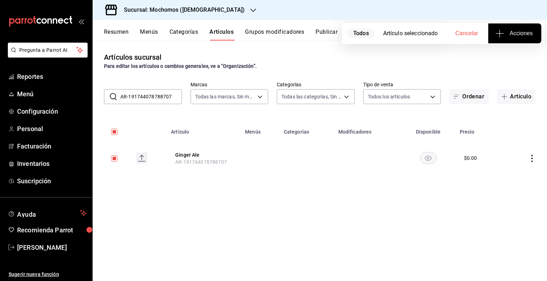
click at [530, 43] on button "Acciones" at bounding box center [514, 33] width 53 height 20
click at [502, 58] on span "Agregar tipo" at bounding box center [514, 55] width 42 height 7
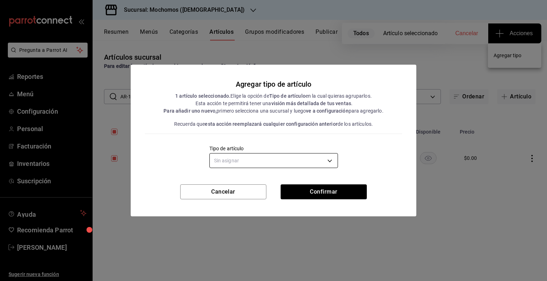
click at [321, 161] on body "Pregunta a Parrot AI Reportes Menú Configuración Personal Facturación Inventari…" at bounding box center [273, 140] width 547 height 281
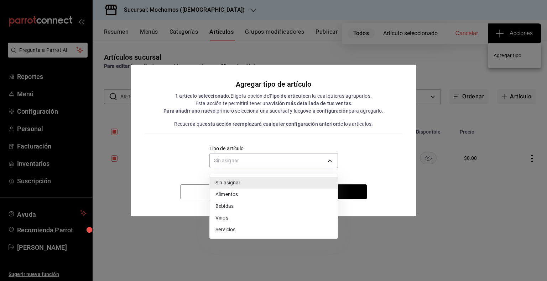
click at [241, 206] on li "Bebidas" at bounding box center [274, 207] width 128 height 12
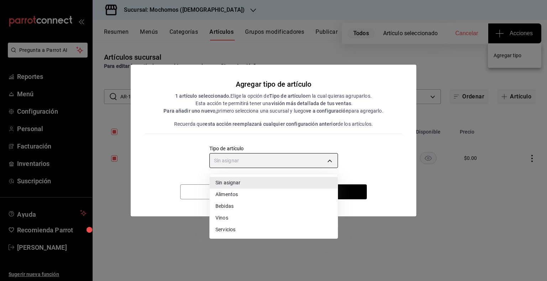
type input "e2400288-93b0-4d29-8cfc-2898dd229db7"
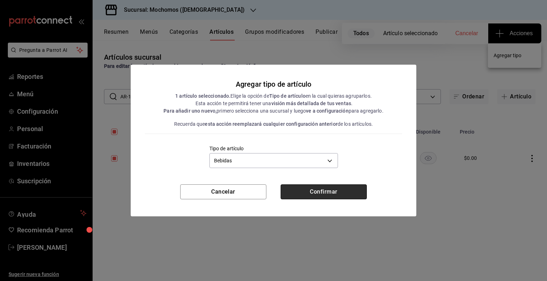
click at [318, 192] on button "Confirmar" at bounding box center [323, 192] width 86 height 15
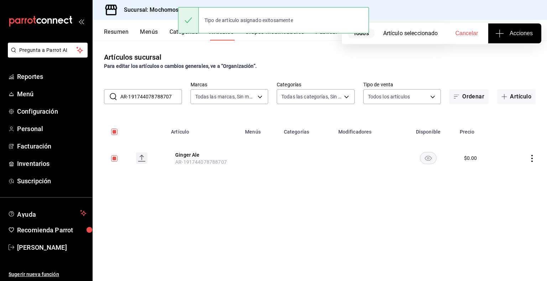
click at [146, 102] on input "AR-191744078788707" at bounding box center [151, 97] width 62 height 14
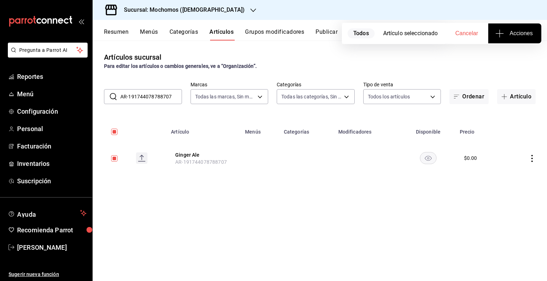
paste input "20"
type input "AR-201744078788707"
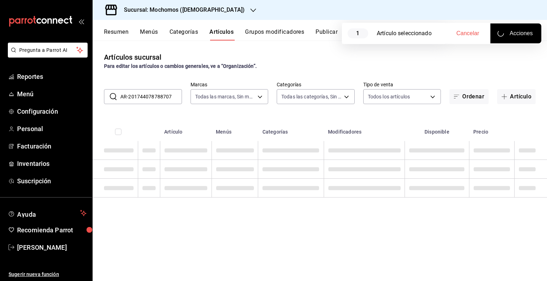
checkbox input "false"
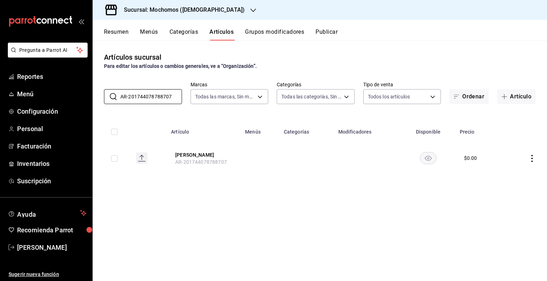
type input "AR-201744078788707"
click at [117, 133] on input "checkbox" at bounding box center [114, 132] width 6 height 6
checkbox input "true"
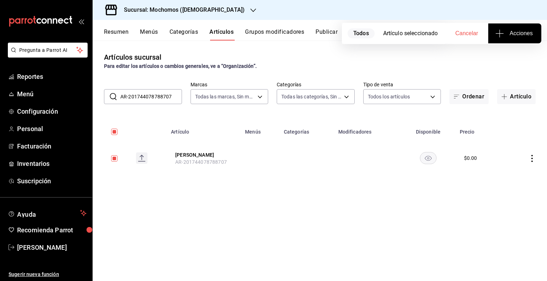
click at [514, 36] on span "Acciones" at bounding box center [514, 33] width 36 height 9
click at [510, 54] on span "Agregar tipo" at bounding box center [514, 55] width 42 height 7
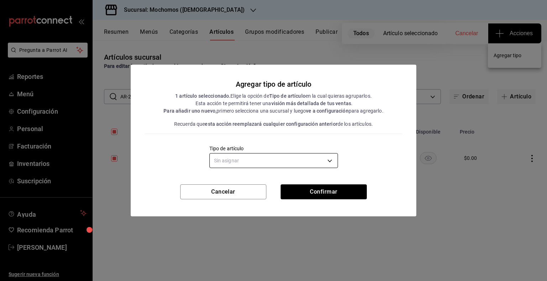
click at [286, 153] on body "Pregunta a Parrot AI Reportes Menú Configuración Personal Facturación Inventari…" at bounding box center [273, 140] width 547 height 281
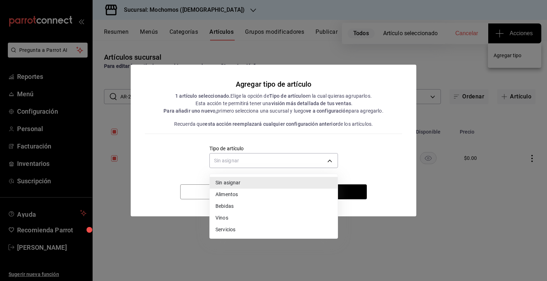
click at [229, 204] on li "Bebidas" at bounding box center [274, 207] width 128 height 12
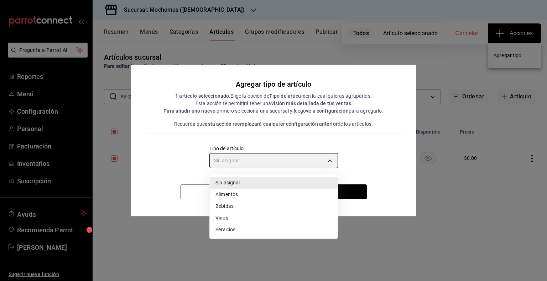
type input "e2400288-93b0-4d29-8cfc-2898dd229db7"
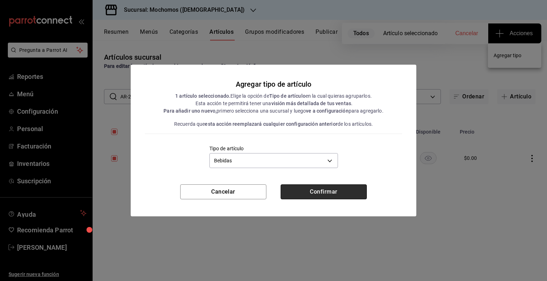
click at [340, 190] on button "Confirmar" at bounding box center [323, 192] width 86 height 15
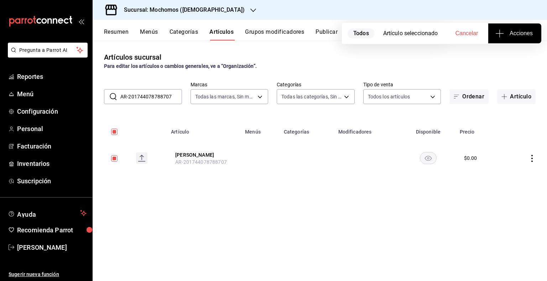
click at [150, 98] on input "AR-201744078788707" at bounding box center [151, 97] width 62 height 14
paste input "31744078788708"
type input "AR-231744078788708"
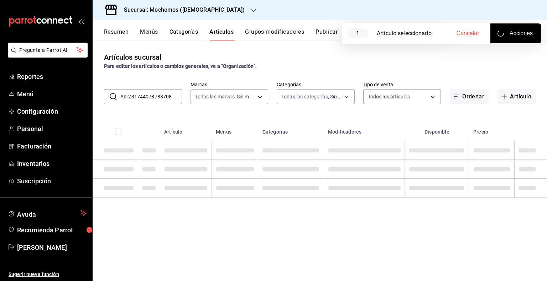
checkbox input "false"
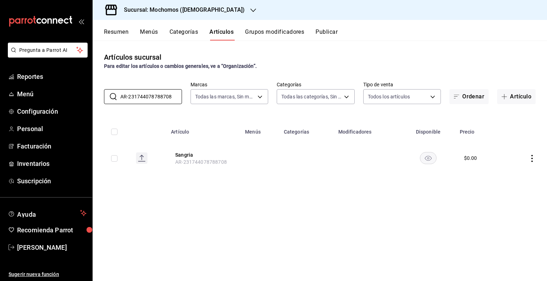
type input "AR-231744078788708"
click at [121, 133] on th at bounding box center [112, 130] width 38 height 23
click at [116, 133] on input "checkbox" at bounding box center [114, 132] width 6 height 6
checkbox input "true"
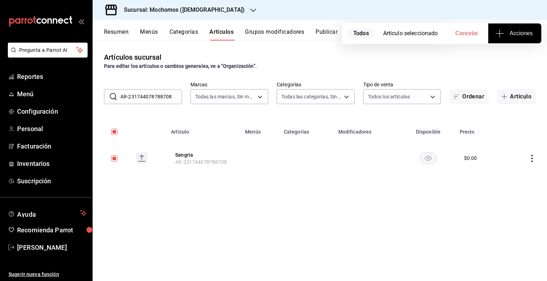
click at [529, 27] on button "Acciones" at bounding box center [514, 33] width 53 height 20
click at [500, 59] on span "Agregar tipo" at bounding box center [514, 55] width 42 height 7
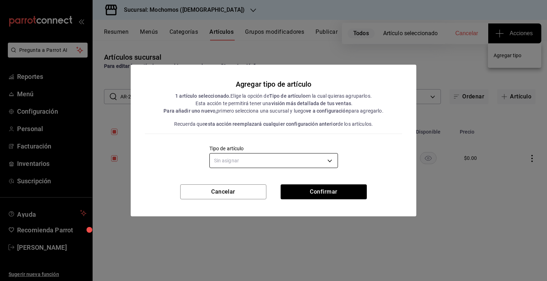
click at [313, 161] on body "Pregunta a Parrot AI Reportes Menú Configuración Personal Facturación Inventari…" at bounding box center [273, 140] width 547 height 281
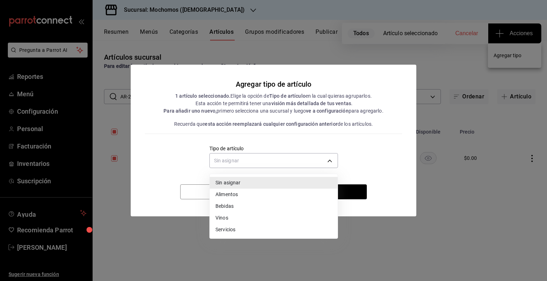
click at [243, 205] on li "Bebidas" at bounding box center [274, 207] width 128 height 12
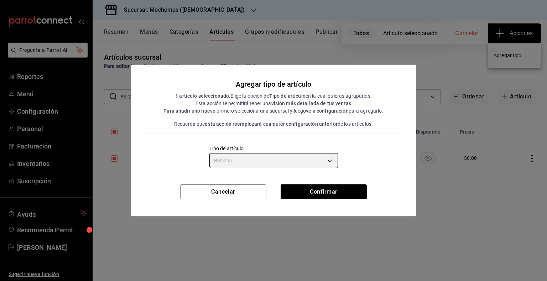
type input "e2400288-93b0-4d29-8cfc-2898dd229db7"
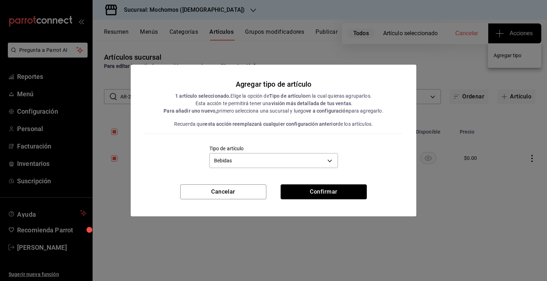
click at [302, 192] on button "Confirmar" at bounding box center [323, 192] width 86 height 15
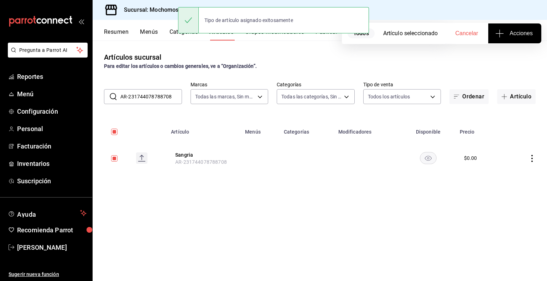
click at [132, 87] on div "​ AR-231744078788708 ​ Marcas Todas las marcas, Sin marca d0e5f648-281b-433d-bf…" at bounding box center [320, 92] width 454 height 23
click at [135, 94] on input "AR-231744078788708" at bounding box center [151, 97] width 62 height 14
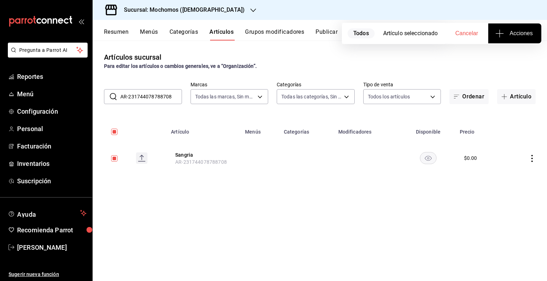
paste input "4"
type input "AR-241744078788708"
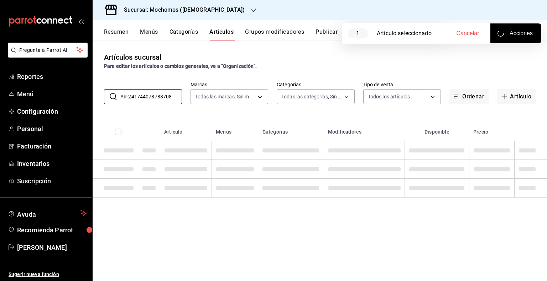
checkbox input "false"
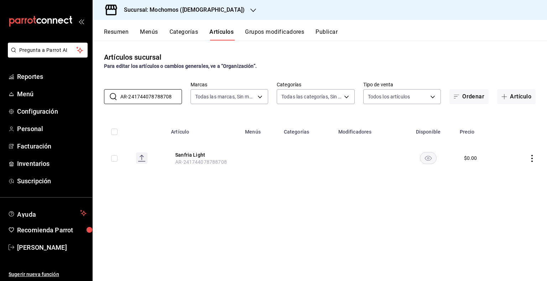
type input "AR-241744078788708"
click at [111, 131] on input "checkbox" at bounding box center [114, 132] width 6 height 6
checkbox input "true"
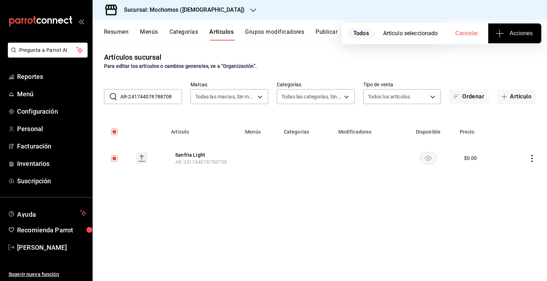
checkbox input "true"
click at [512, 32] on span "Acciones" at bounding box center [514, 33] width 36 height 9
click at [502, 53] on span "Agregar tipo" at bounding box center [514, 55] width 42 height 7
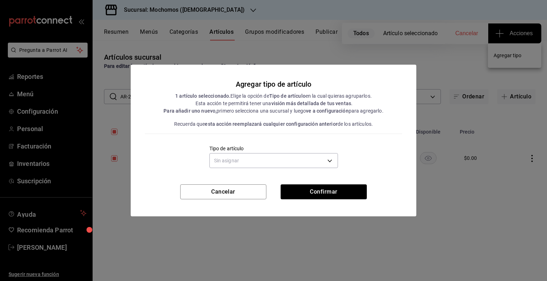
click at [299, 152] on div "Sin asignar" at bounding box center [273, 160] width 128 height 19
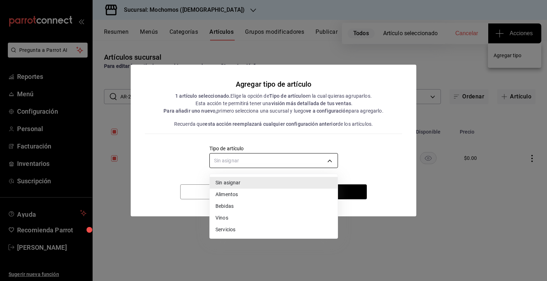
click at [296, 157] on body "Pregunta a Parrot AI Reportes Menú Configuración Personal Facturación Inventari…" at bounding box center [273, 140] width 547 height 281
click at [237, 206] on li "Bebidas" at bounding box center [274, 207] width 128 height 12
type input "e2400288-93b0-4d29-8cfc-2898dd229db7"
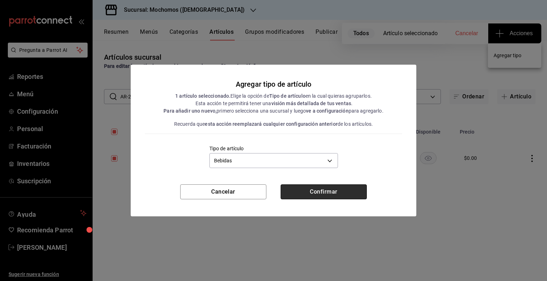
click at [305, 190] on button "Confirmar" at bounding box center [323, 192] width 86 height 15
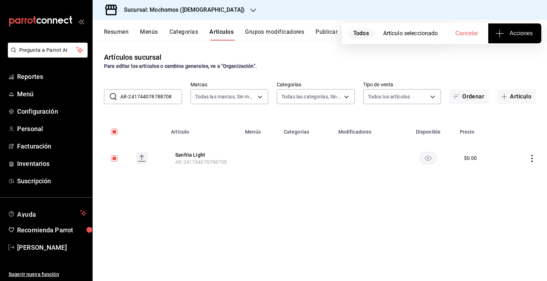
click at [147, 88] on div "​ AR-241744078788708 ​ Marcas Todas las marcas, Sin marca d0e5f648-281b-433d-bf…" at bounding box center [320, 92] width 454 height 23
click at [147, 93] on input "AR-241744078788708" at bounding box center [151, 97] width 62 height 14
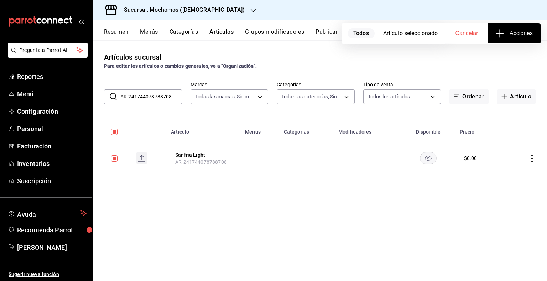
paste input "6"
type input "AR-261744078788708"
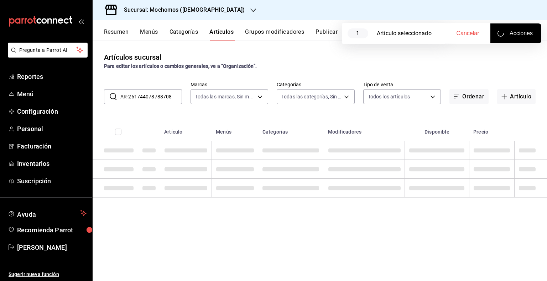
checkbox input "false"
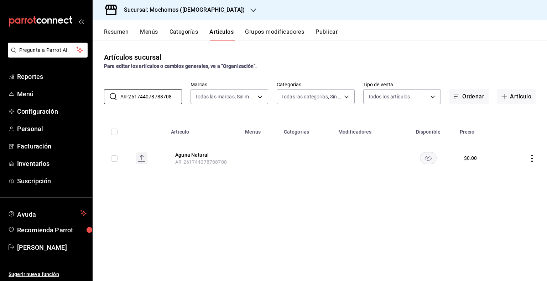
type input "AR-261744078788708"
click at [116, 132] on input "checkbox" at bounding box center [114, 132] width 6 height 6
checkbox input "true"
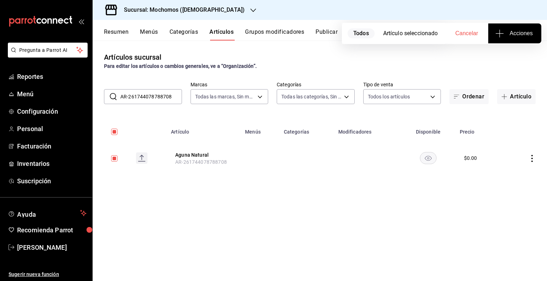
click at [525, 26] on button "Acciones" at bounding box center [514, 33] width 53 height 20
click at [495, 59] on li "Agregar tipo" at bounding box center [514, 55] width 53 height 19
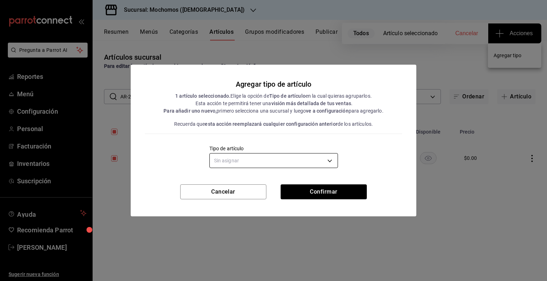
click at [291, 162] on body "Pregunta a Parrot AI Reportes Menú Configuración Personal Facturación Inventari…" at bounding box center [273, 140] width 547 height 281
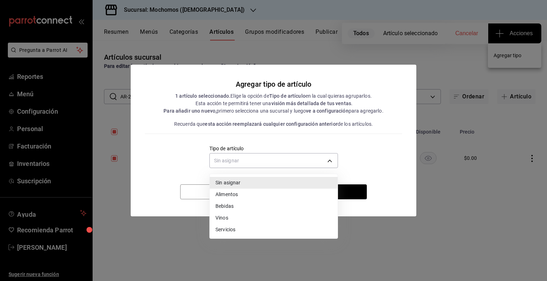
click at [236, 206] on li "Bebidas" at bounding box center [274, 207] width 128 height 12
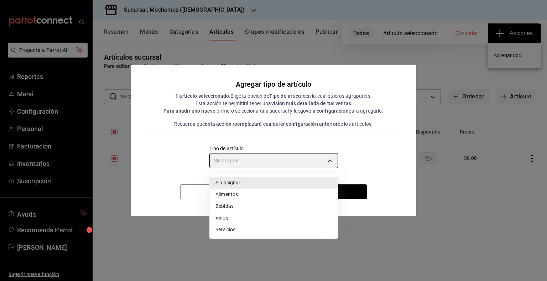
type input "e2400288-93b0-4d29-8cfc-2898dd229db7"
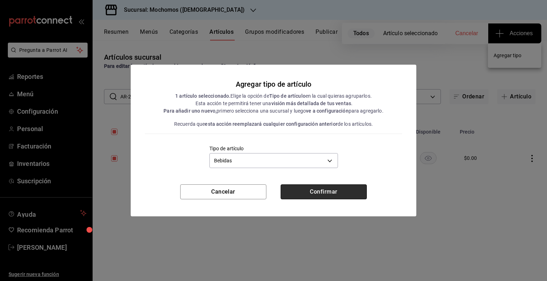
click at [312, 193] on button "Confirmar" at bounding box center [323, 192] width 86 height 15
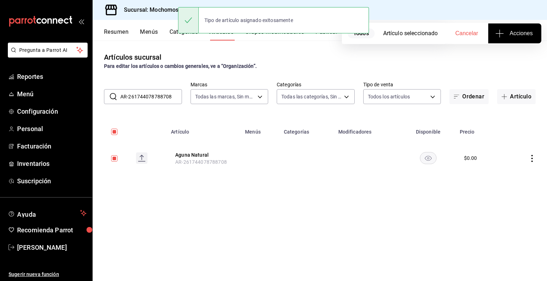
click at [161, 96] on input "AR-261744078788708" at bounding box center [151, 97] width 62 height 14
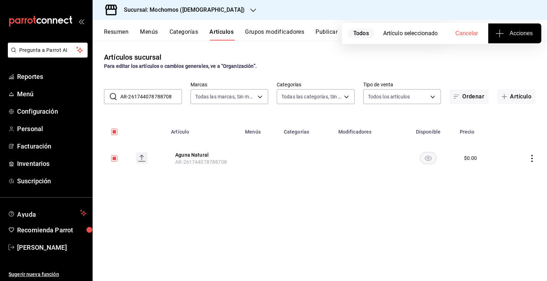
paste input "7"
type input "AR-271744078788708"
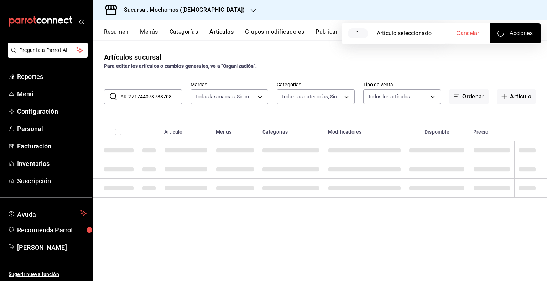
checkbox input "false"
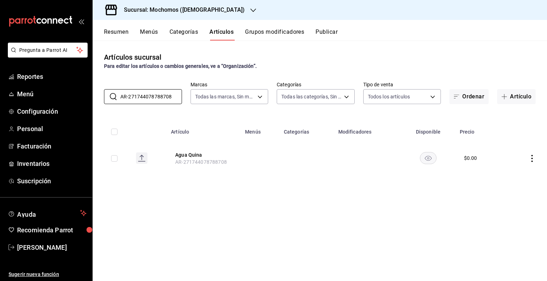
type input "AR-271744078788708"
click at [111, 135] on input "checkbox" at bounding box center [114, 132] width 6 height 6
checkbox input "true"
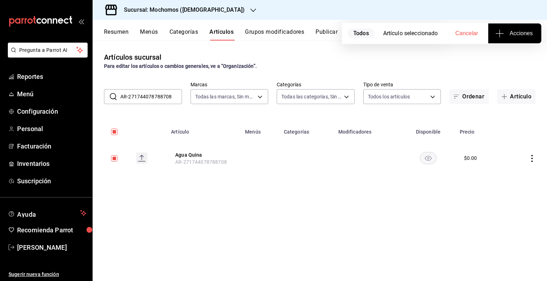
click at [504, 32] on span "Acciones" at bounding box center [514, 33] width 36 height 9
click at [506, 57] on span "Agregar tipo" at bounding box center [514, 55] width 42 height 7
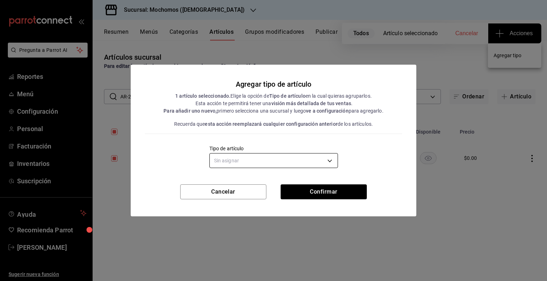
click at [289, 160] on body "Pregunta a Parrot AI Reportes Menú Configuración Personal Facturación Inventari…" at bounding box center [273, 140] width 547 height 281
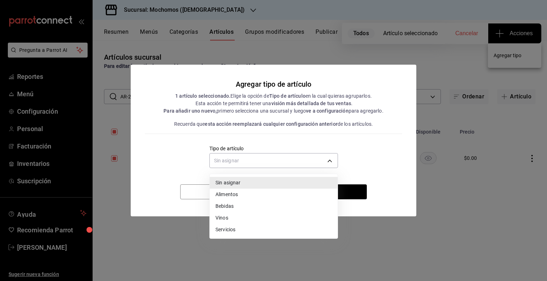
click at [230, 203] on li "Bebidas" at bounding box center [274, 207] width 128 height 12
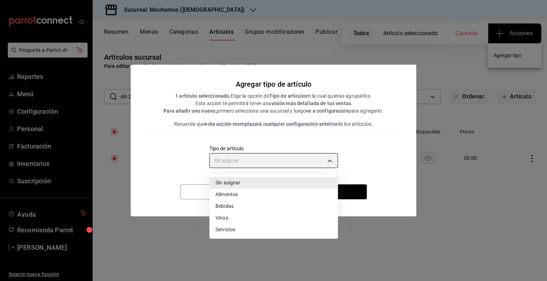
type input "e2400288-93b0-4d29-8cfc-2898dd229db7"
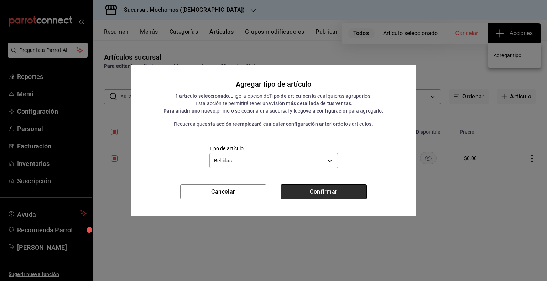
click at [327, 191] on button "Confirmar" at bounding box center [323, 192] width 86 height 15
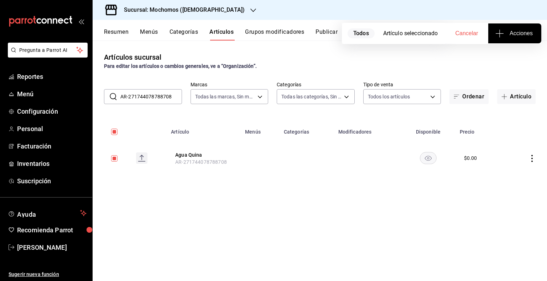
click at [333, 28] on div "Resumen Menús Categorías Artículos Grupos modificadores Publicar" at bounding box center [320, 30] width 454 height 21
click at [322, 49] on div "Artículos sucursal Para editar los artículos o cambios generales, ve a “Organiz…" at bounding box center [320, 161] width 454 height 241
click at [329, 31] on button "Publicar" at bounding box center [326, 34] width 22 height 12
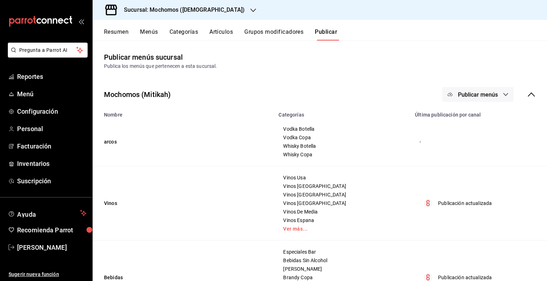
click at [436, 89] on div "Mochomos (Mitikah) Publicar menús" at bounding box center [320, 94] width 454 height 26
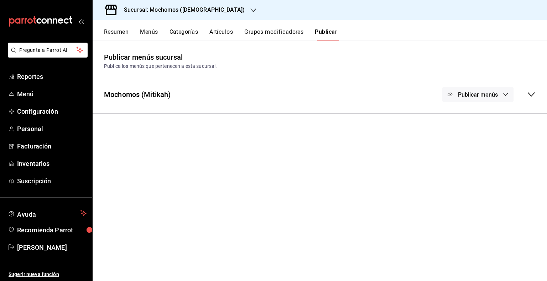
click at [453, 94] on button "Publicar menús" at bounding box center [477, 94] width 71 height 15
click at [467, 120] on div at bounding box center [461, 117] width 20 height 11
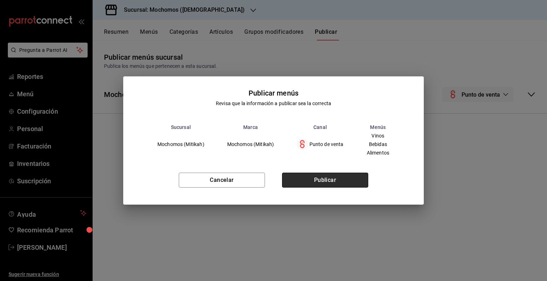
click at [352, 179] on button "Publicar" at bounding box center [325, 180] width 86 height 15
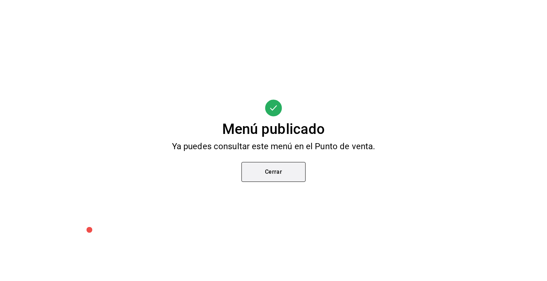
click at [270, 177] on button "Cerrar" at bounding box center [273, 172] width 64 height 20
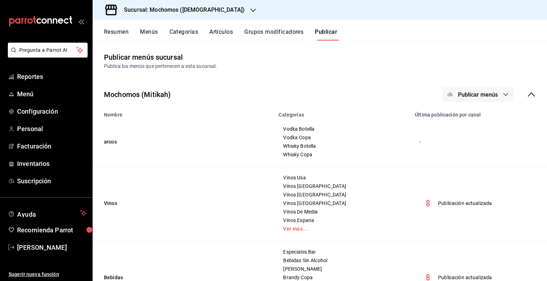
click at [137, 8] on h3 "Sucursal: Mochomos ([DEMOGRAPHIC_DATA])" at bounding box center [181, 10] width 126 height 9
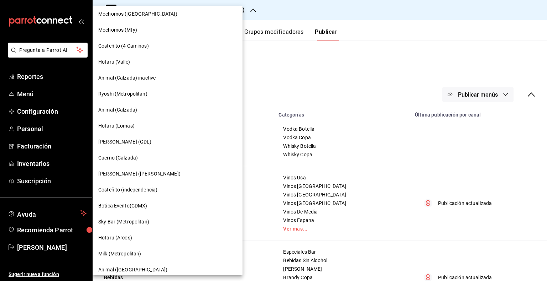
scroll to position [356, 0]
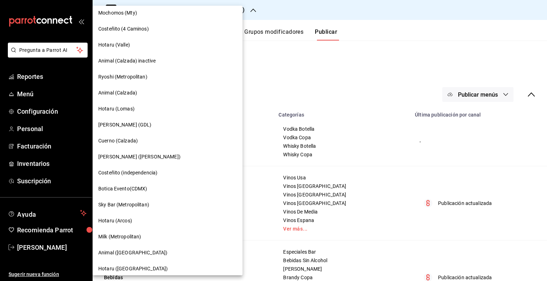
click at [133, 127] on div "[PERSON_NAME] (GDL)" at bounding box center [167, 124] width 138 height 7
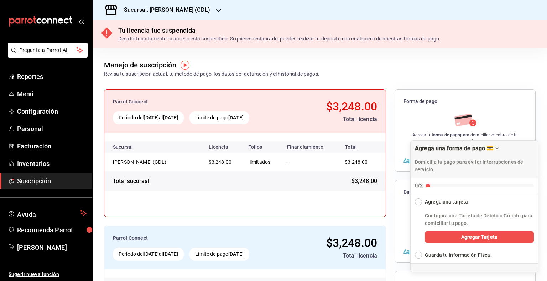
click at [179, 14] on div "Sucursal: [PERSON_NAME] (GDL)" at bounding box center [161, 10] width 126 height 20
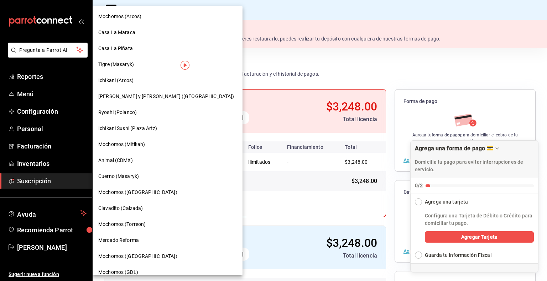
click at [173, 19] on div "Mochomos (Arcos)" at bounding box center [167, 16] width 138 height 7
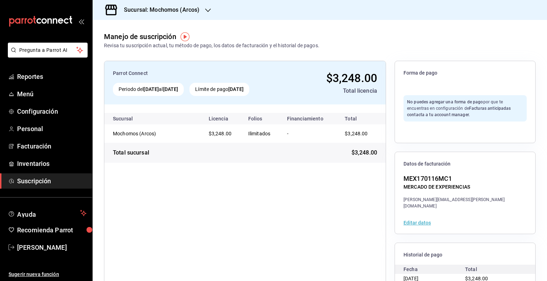
click at [164, 11] on h3 "Sucursal: Mochomos (Arcos)" at bounding box center [158, 10] width 81 height 9
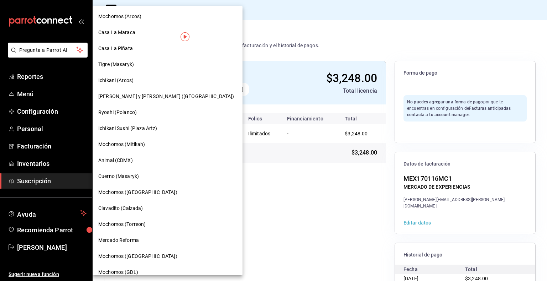
click at [162, 13] on div "Mochomos (Arcos)" at bounding box center [167, 16] width 138 height 7
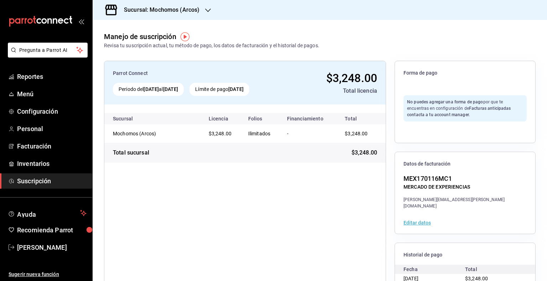
click at [156, 14] on div "Sucursal: Mochomos (Arcos)" at bounding box center [155, 10] width 115 height 20
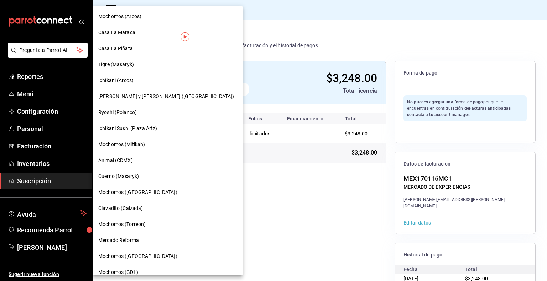
click at [132, 99] on span "[PERSON_NAME] y [PERSON_NAME] ([GEOGRAPHIC_DATA])" at bounding box center [166, 96] width 136 height 7
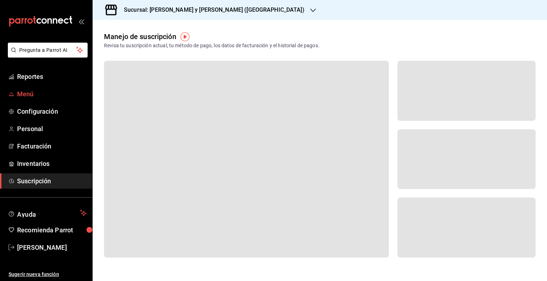
click at [36, 89] on link "Menú" at bounding box center [46, 93] width 92 height 15
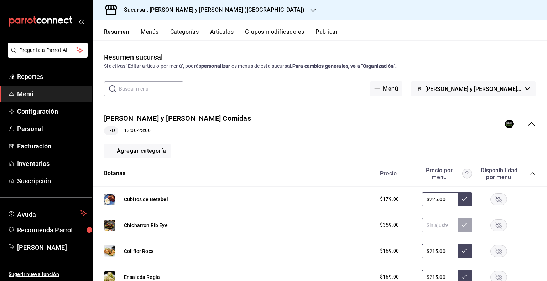
click at [189, 15] on div "Sucursal: [PERSON_NAME] y [PERSON_NAME] ([GEOGRAPHIC_DATA])" at bounding box center [208, 10] width 220 height 20
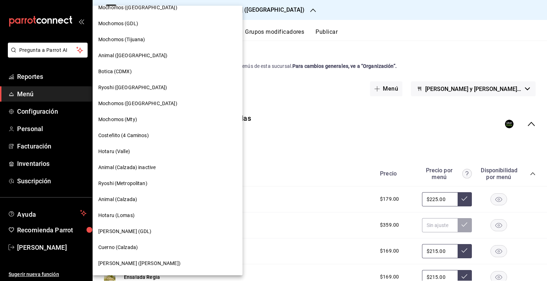
scroll to position [285, 0]
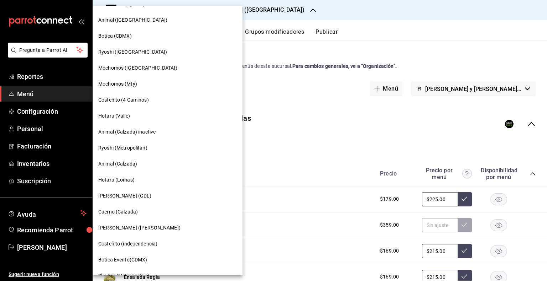
click at [137, 196] on div "[PERSON_NAME] (GDL)" at bounding box center [167, 196] width 138 height 7
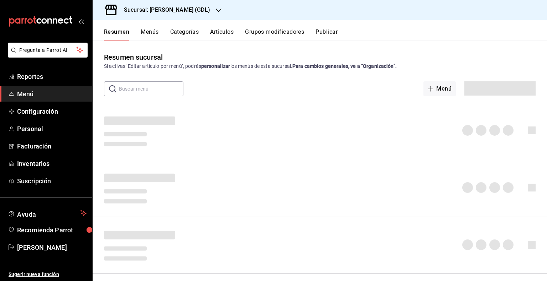
click at [220, 32] on button "Artículos" at bounding box center [221, 34] width 23 height 12
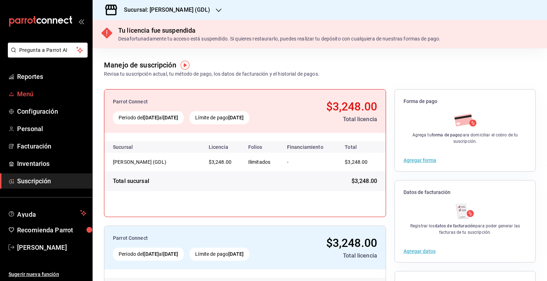
click at [61, 88] on link "Menú" at bounding box center [46, 93] width 92 height 15
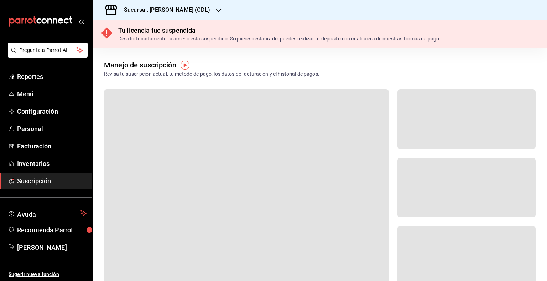
click at [187, 6] on div "Sucursal: [PERSON_NAME] (GDL)" at bounding box center [161, 10] width 126 height 20
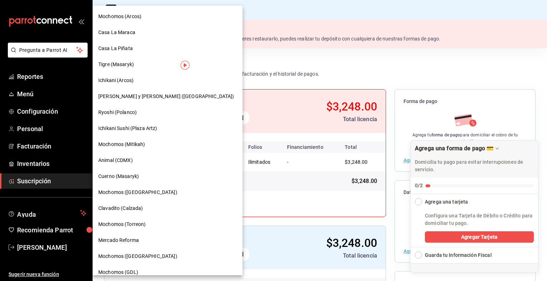
click at [140, 65] on div "Tigre (Masaryk)" at bounding box center [167, 64] width 138 height 7
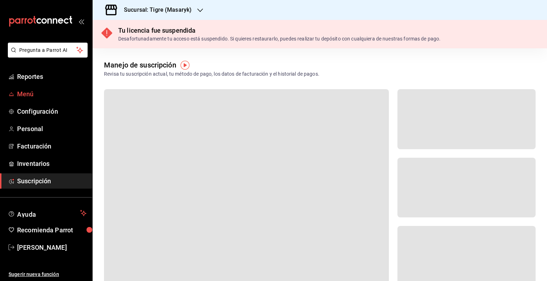
click at [53, 95] on span "Menú" at bounding box center [51, 94] width 69 height 10
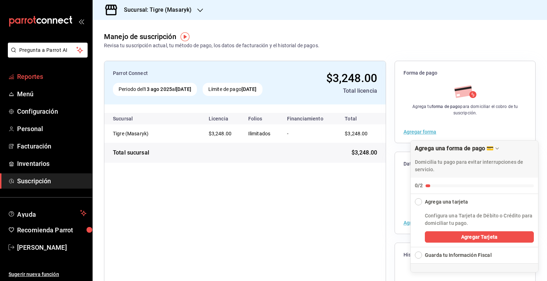
click at [52, 76] on span "Reportes" at bounding box center [51, 77] width 69 height 10
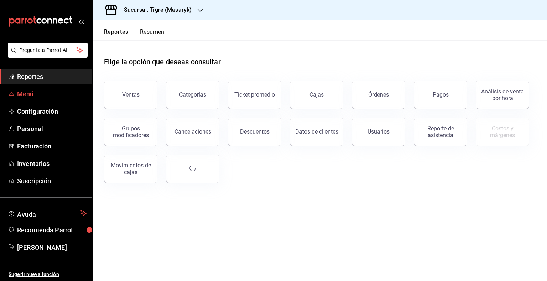
click at [72, 88] on link "Menú" at bounding box center [46, 93] width 92 height 15
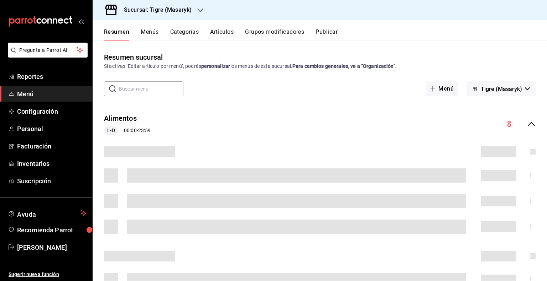
click at [230, 30] on button "Artículos" at bounding box center [221, 34] width 23 height 12
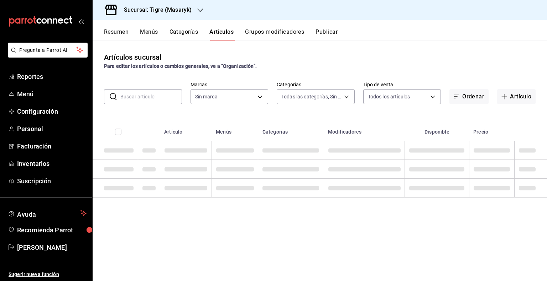
click at [230, 31] on button "Artículos" at bounding box center [221, 34] width 24 height 12
type input "0f86158e-2edf-4eb8-b958-7d07c808eb5c"
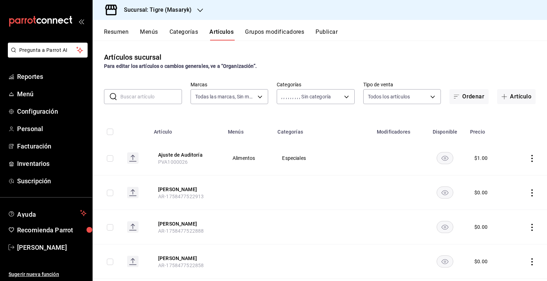
type input "e0ae1dca-3283-4e1f-ab25-91c78c4c2bea,7cd27861-1019-4265-ada8-0a6349b72ebc,77c47…"
click at [156, 10] on h3 "Sucursal: Tigre (Masaryk)" at bounding box center [154, 10] width 73 height 9
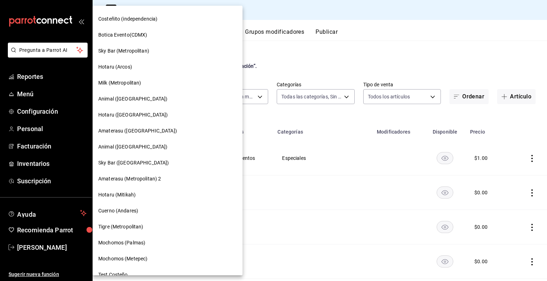
scroll to position [520, 0]
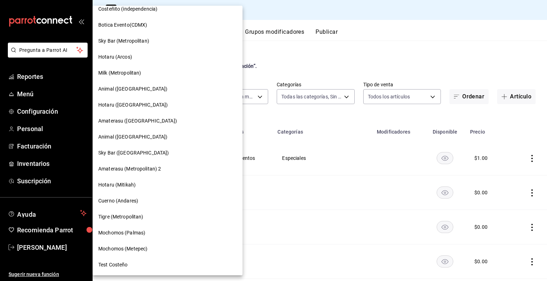
click at [135, 217] on span "Tigre (Metropolitan)" at bounding box center [120, 217] width 45 height 7
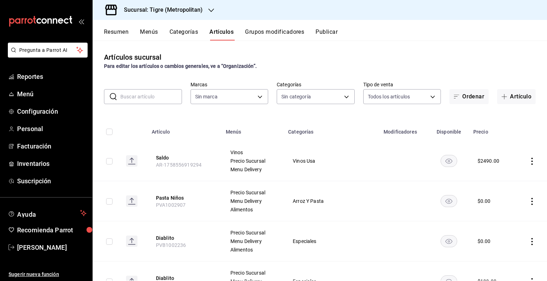
type input "95de3a49-3e71-4222-9a00-2b077991daeb,0ce31c32-a5a6-498b-be74-31ce48fb35ae,30be1…"
click at [137, 101] on input "text" at bounding box center [151, 97] width 62 height 14
click at [138, 98] on input "text" at bounding box center [151, 97] width 62 height 14
type input "d2a20516-989b-40fe-838d-c8b0b31ef0ff"
click at [139, 96] on input "text" at bounding box center [151, 97] width 62 height 14
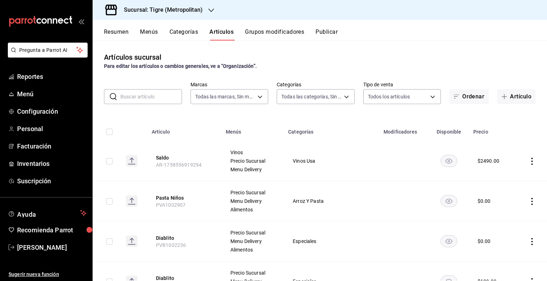
paste input "AR-1743260635042"
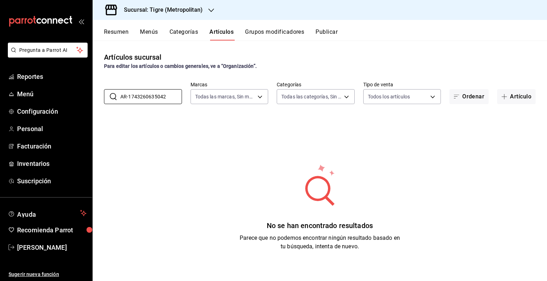
type input "AR-1743260635042"
click at [134, 92] on input "AR-1743260635042" at bounding box center [151, 97] width 62 height 14
click at [135, 92] on input "AR-1743260635042" at bounding box center [151, 97] width 62 height 14
click at [120, 97] on div "​ AR-1743260635042 ​" at bounding box center [143, 96] width 78 height 15
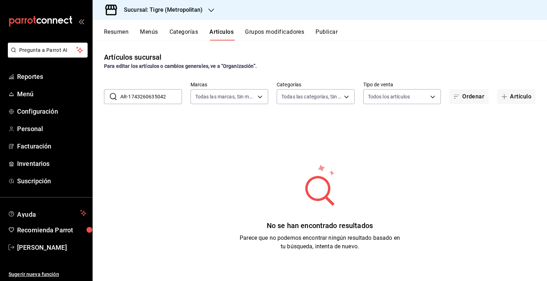
click at [120, 97] on div "​ AR-1743260635042 ​" at bounding box center [143, 96] width 78 height 15
drag, startPoint x: 120, startPoint y: 97, endPoint x: 131, endPoint y: 96, distance: 11.4
click at [131, 96] on div "​ AR-1743260635042 ​" at bounding box center [143, 96] width 78 height 15
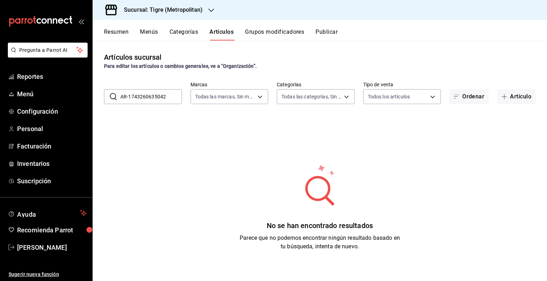
click at [131, 96] on input "AR-1743260635042" at bounding box center [151, 97] width 62 height 14
paste input "AR-1743260635074"
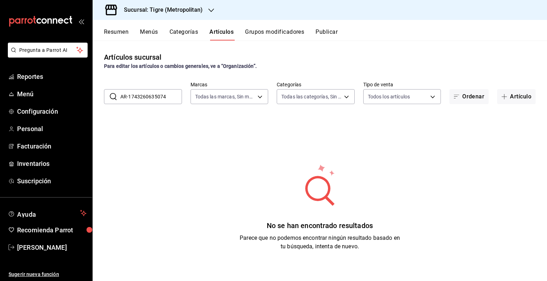
type input "AR-1743260635074"
click at [143, 96] on input "AR-1743260635074" at bounding box center [151, 97] width 62 height 14
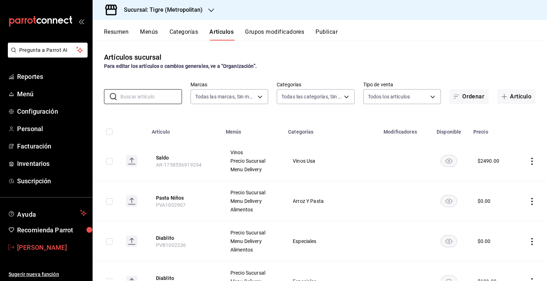
click at [40, 251] on span "[PERSON_NAME]" at bounding box center [51, 248] width 69 height 10
